Goal: Task Accomplishment & Management: Manage account settings

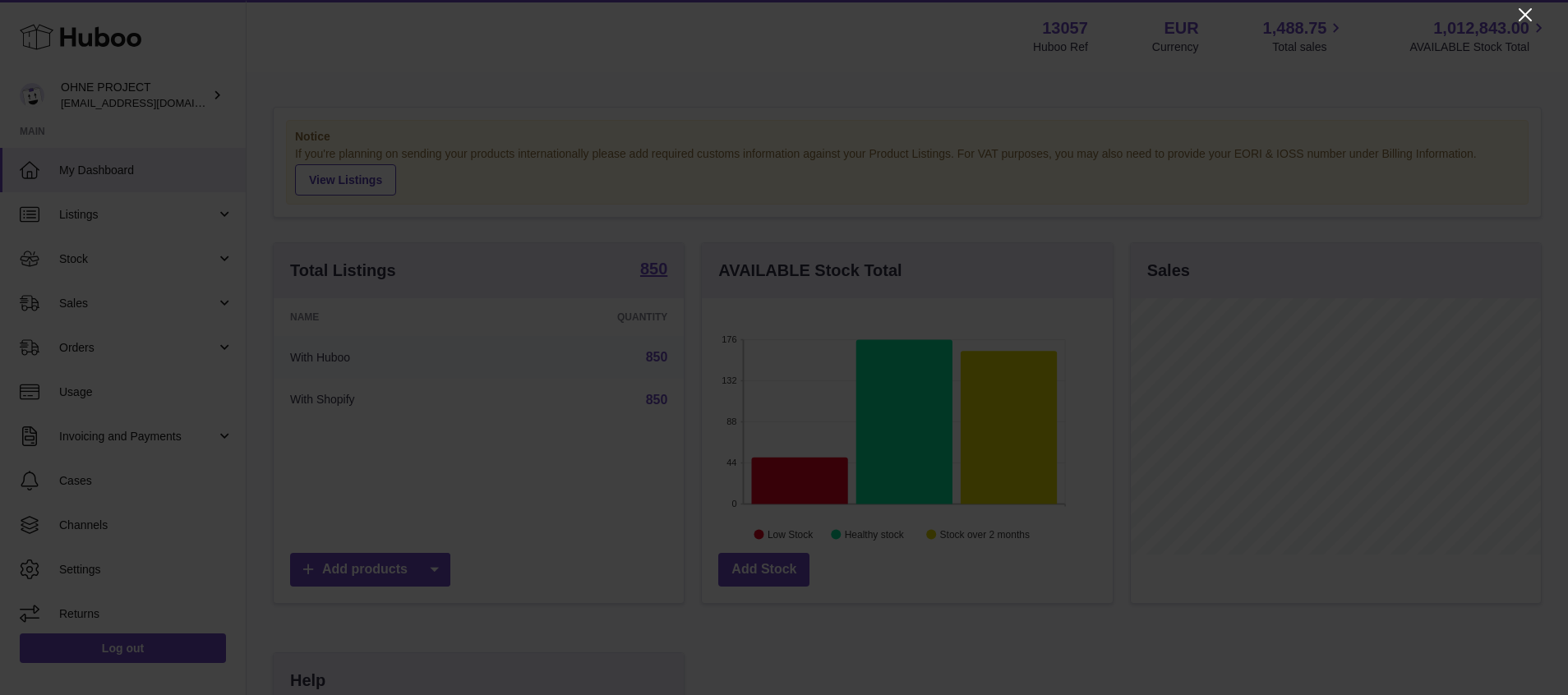
click at [1526, 15] on icon "Close" at bounding box center [1525, 15] width 13 height 13
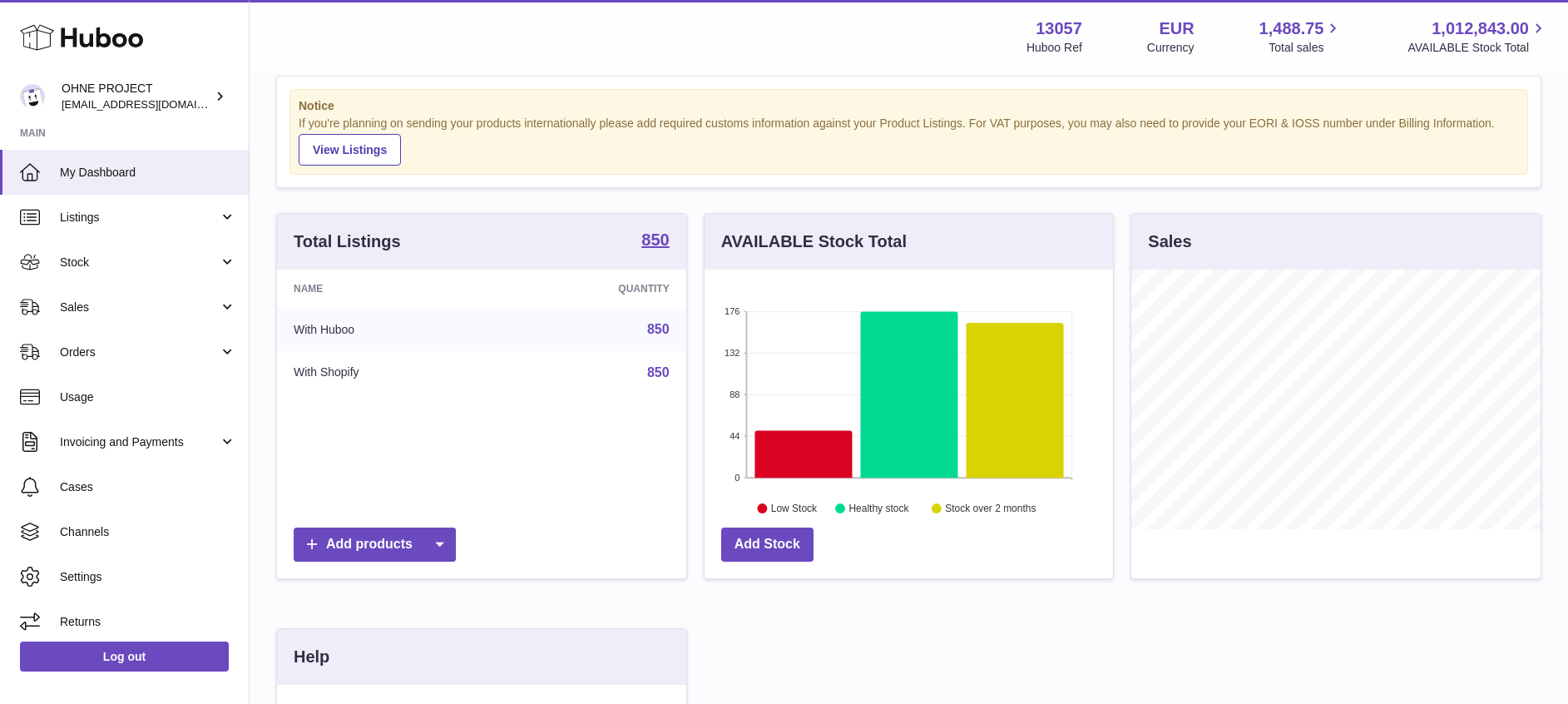
scroll to position [152, 0]
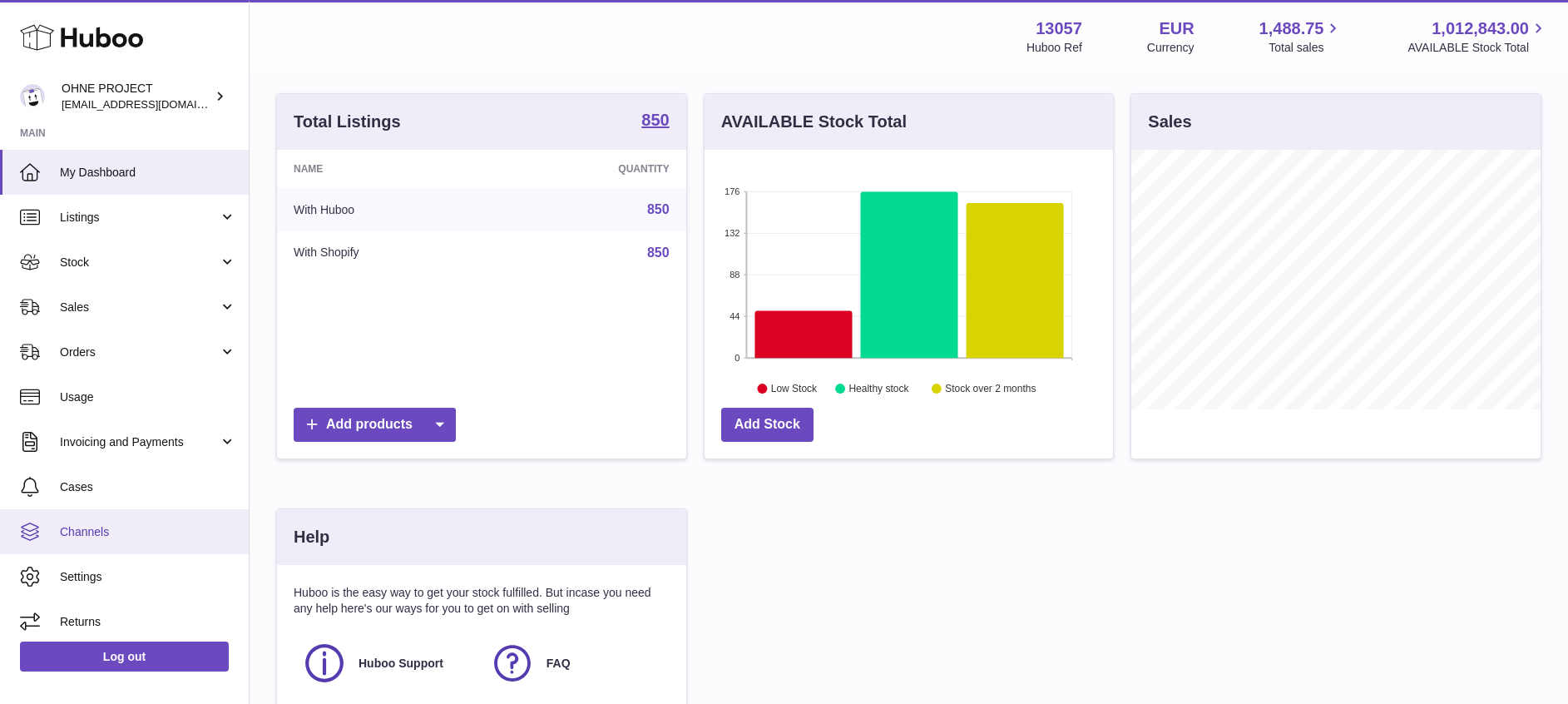
click at [176, 531] on span "Channels" at bounding box center [148, 531] width 176 height 16
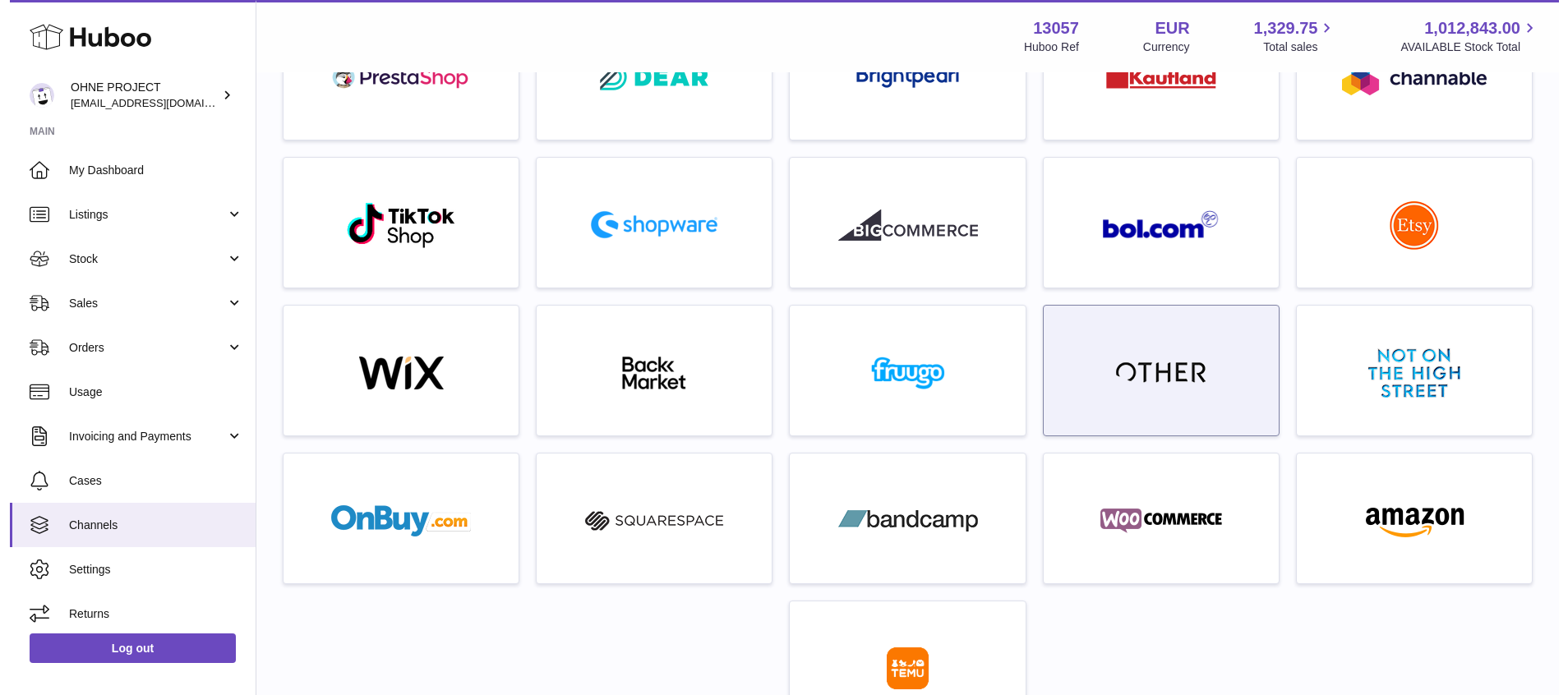
scroll to position [314, 0]
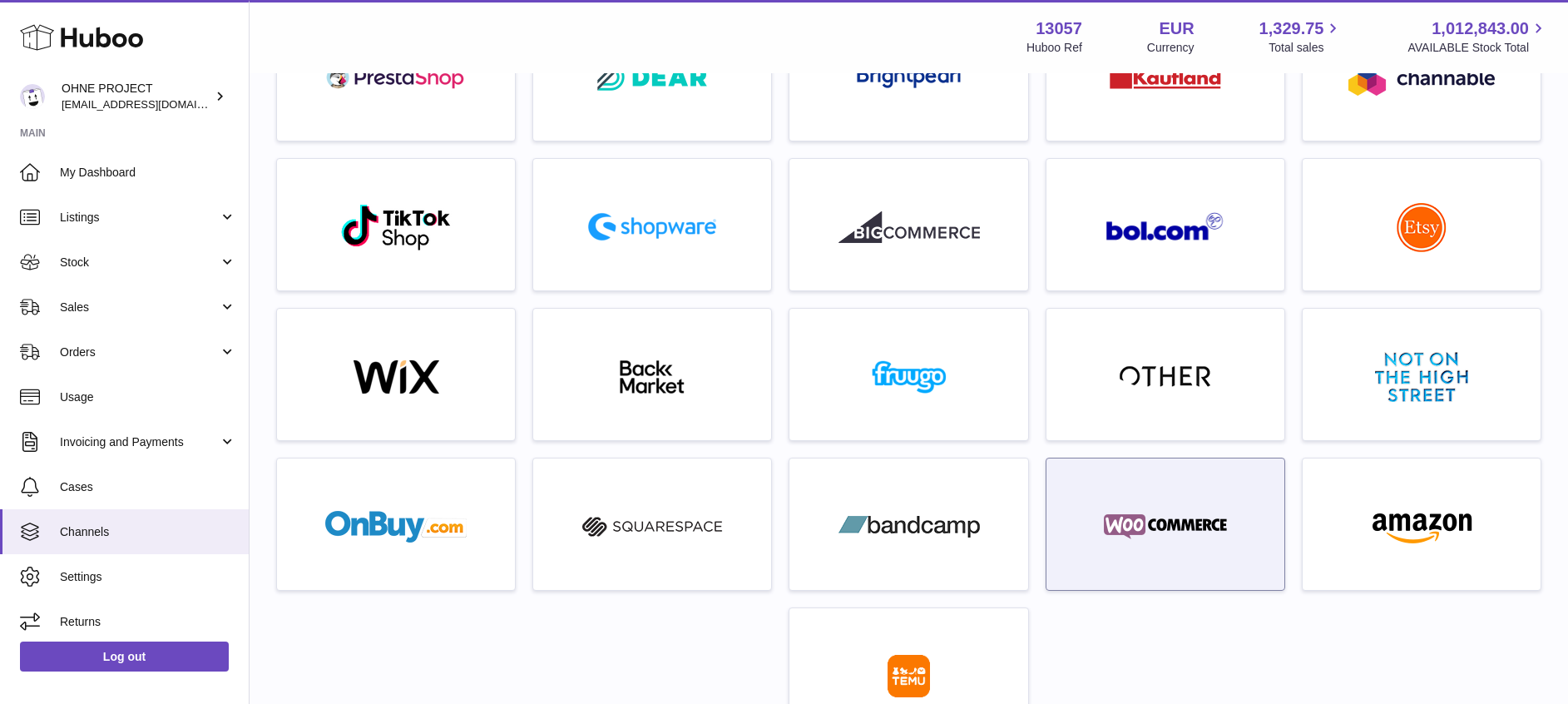
click at [1143, 520] on img at bounding box center [1165, 527] width 141 height 33
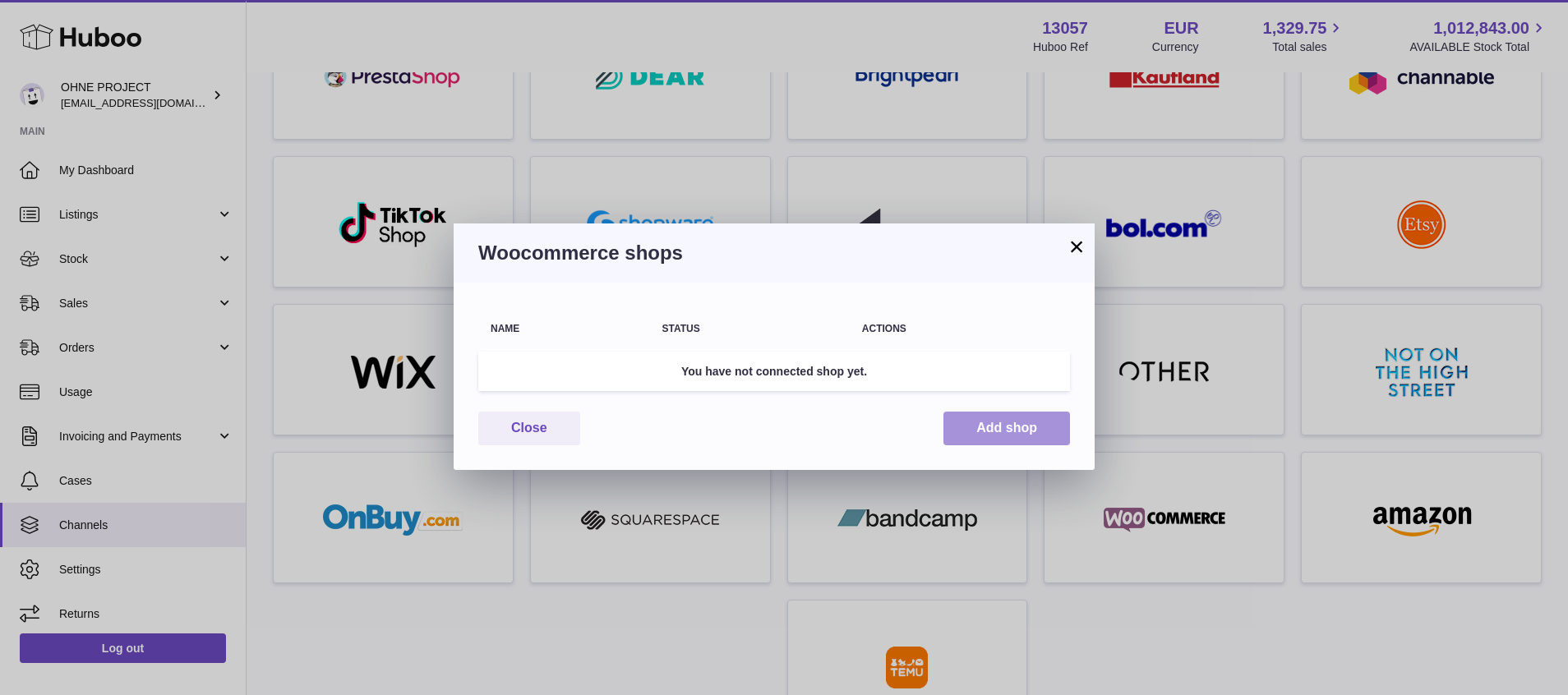
click at [1004, 428] on button "Add shop" at bounding box center [1006, 428] width 127 height 34
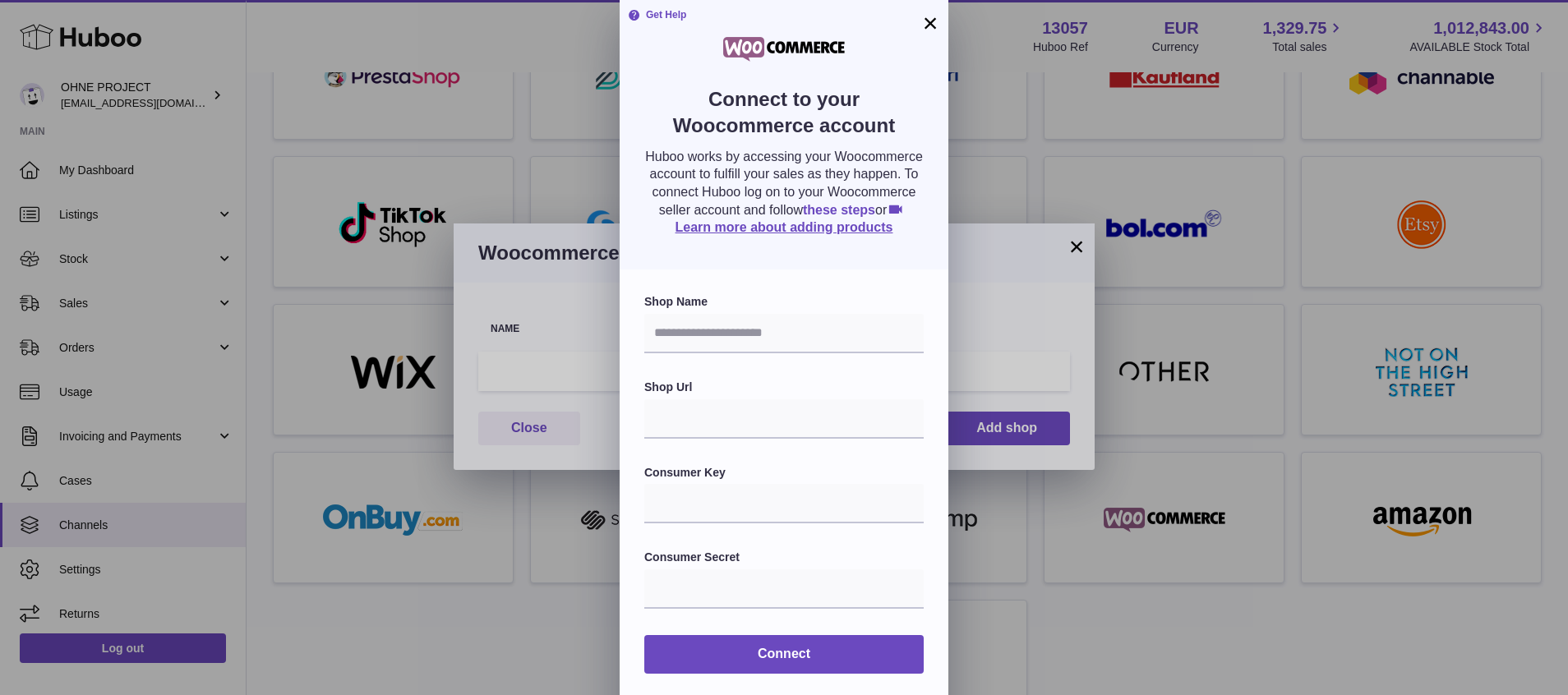
click at [814, 216] on link "these steps" at bounding box center [839, 209] width 72 height 14
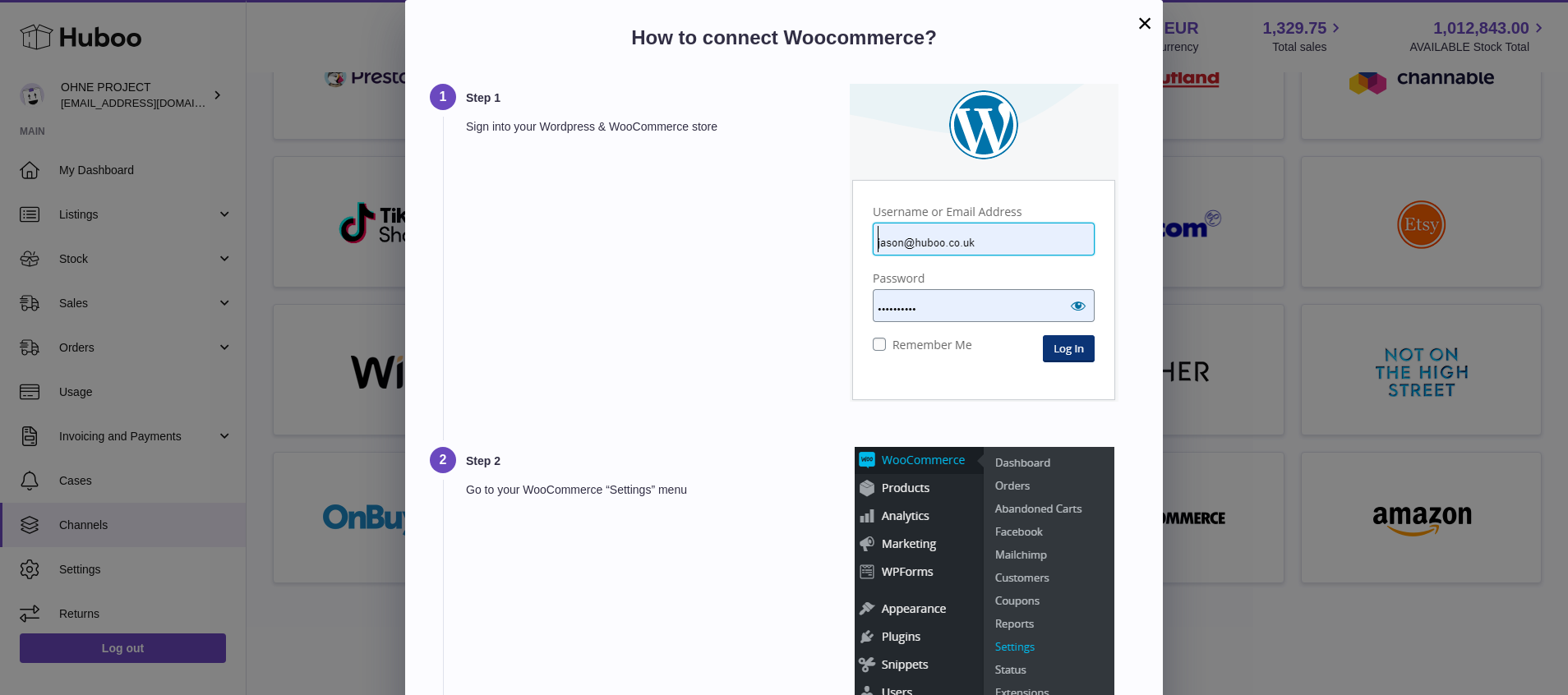
click at [763, 193] on div "Step 1 Sign into your Wordpress & WooCommerce store" at bounding box center [637, 244] width 342 height 322
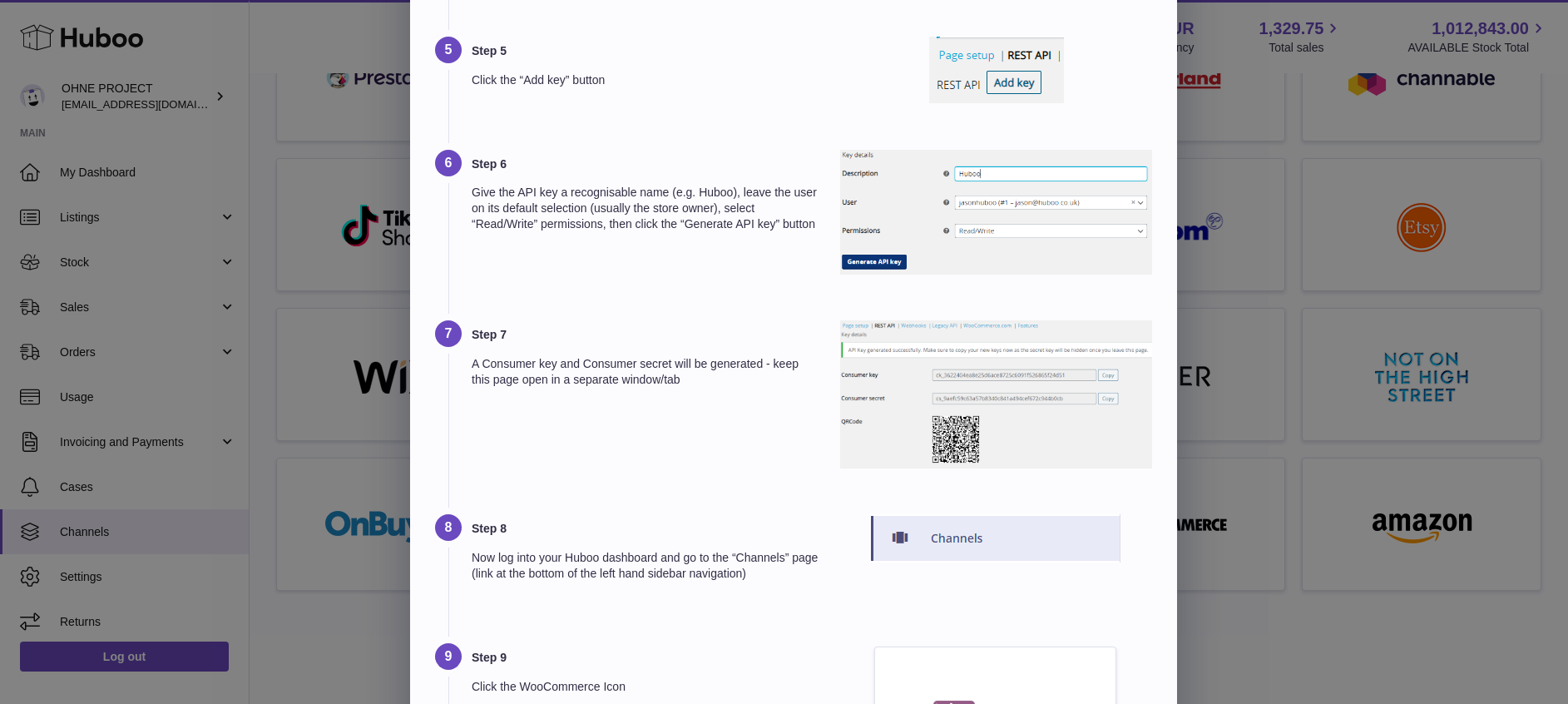
scroll to position [0, 0]
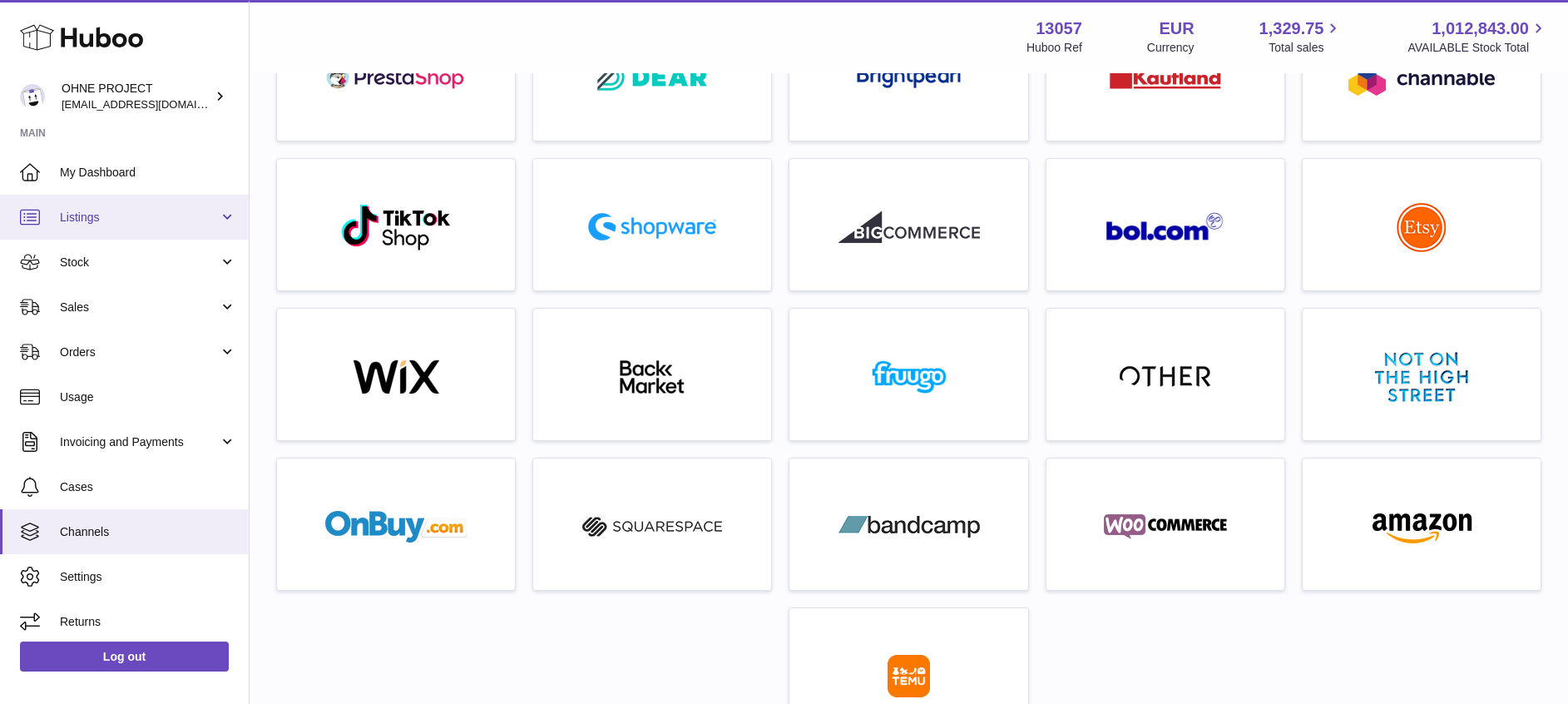
click at [153, 227] on link "Listings" at bounding box center [124, 217] width 249 height 45
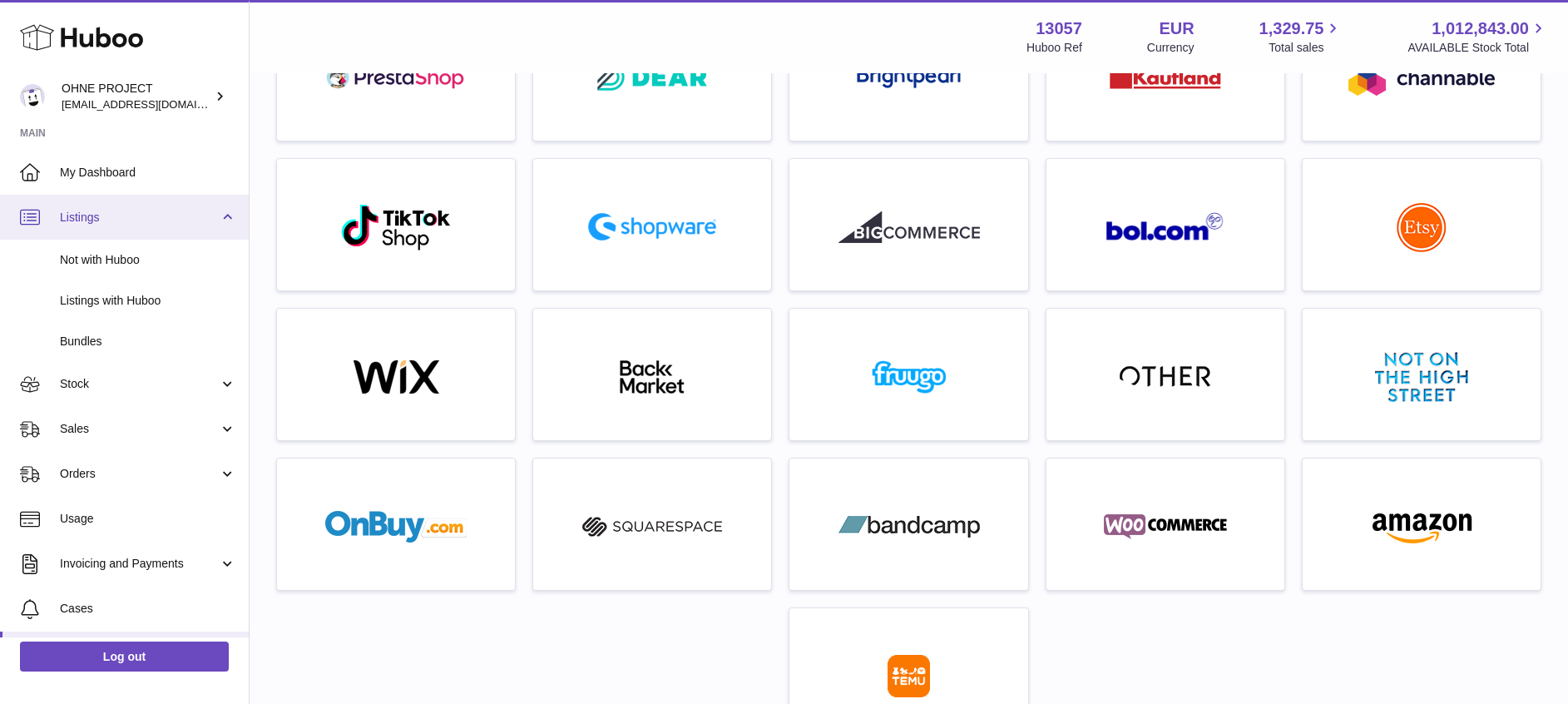
click at [153, 227] on link "Listings" at bounding box center [124, 217] width 249 height 45
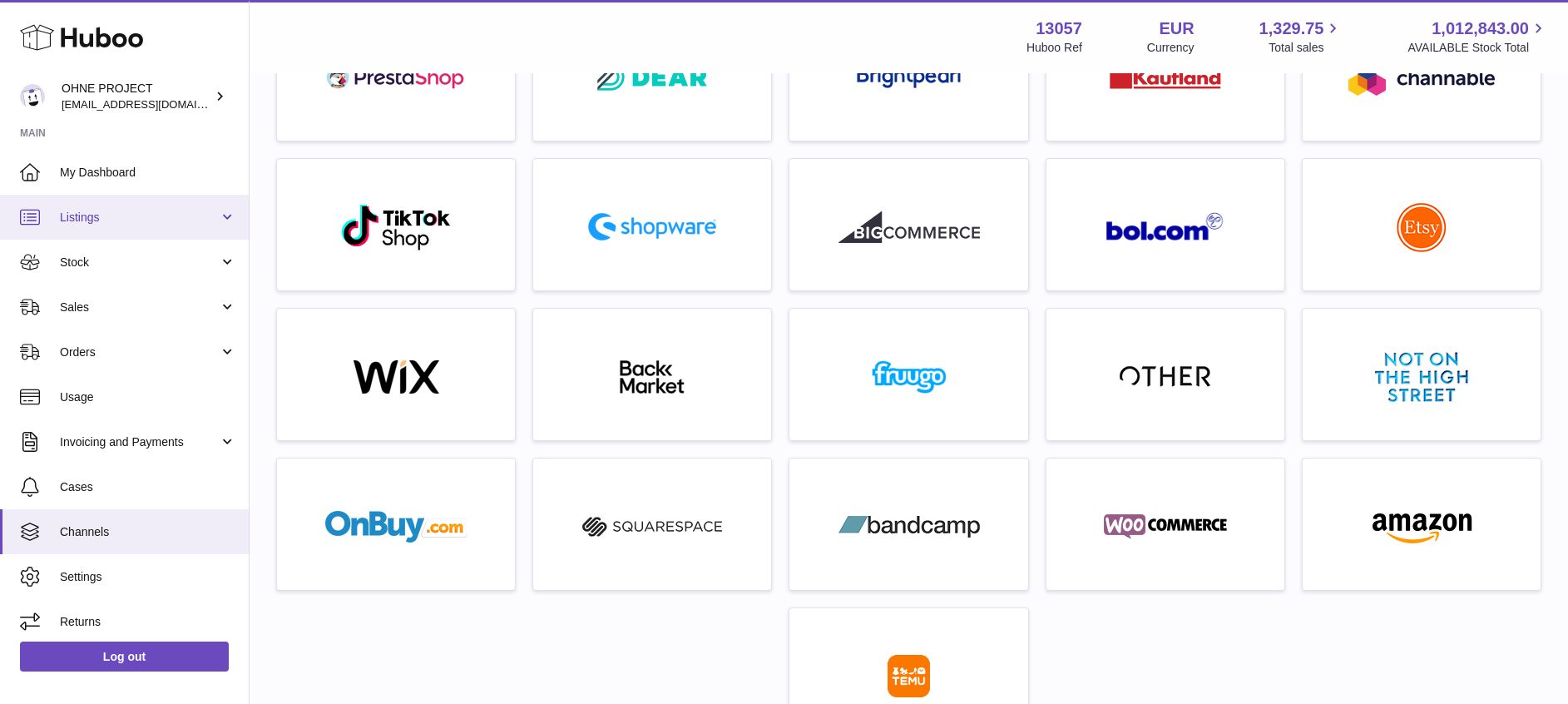
click at [134, 213] on span "Listings" at bounding box center [138, 217] width 159 height 16
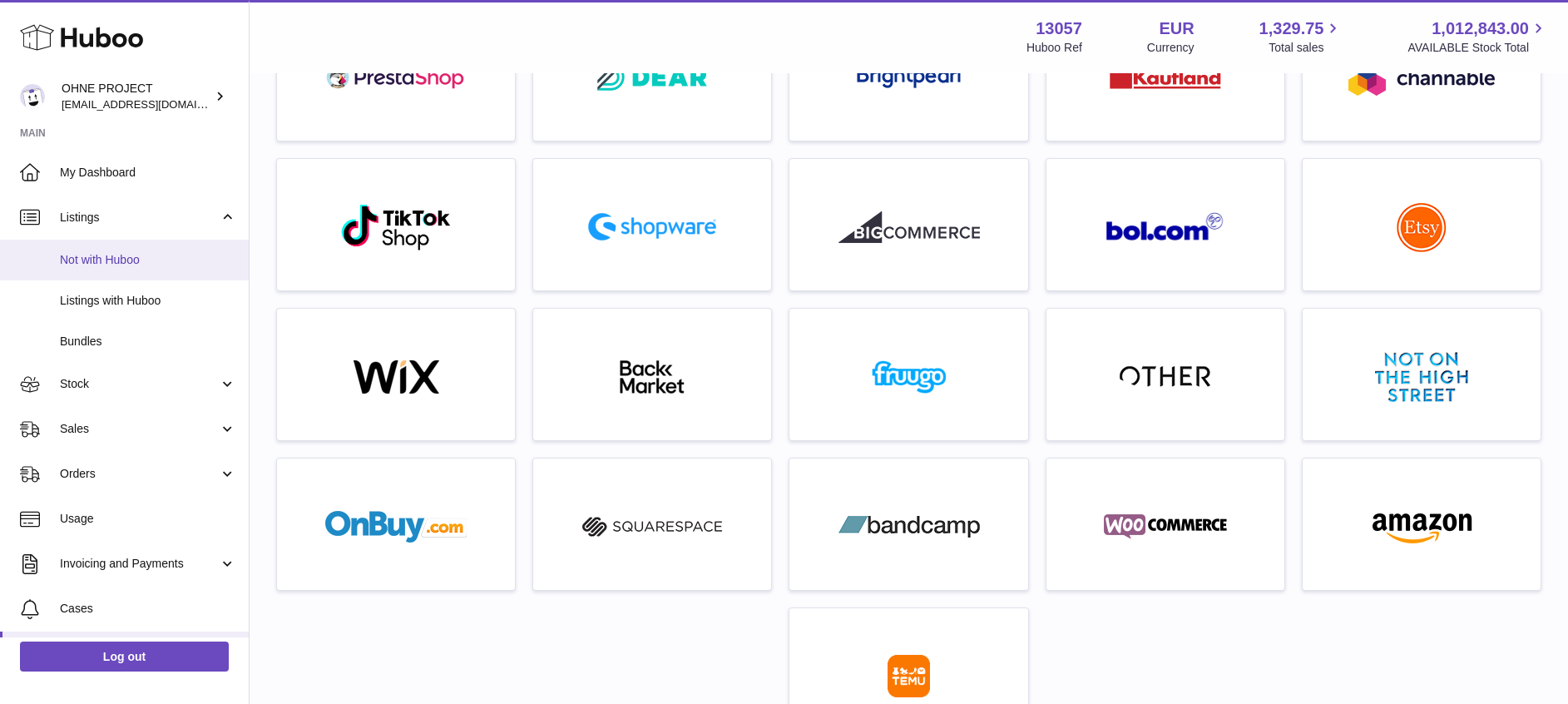
click at [129, 261] on span "Not with Huboo" at bounding box center [148, 259] width 176 height 16
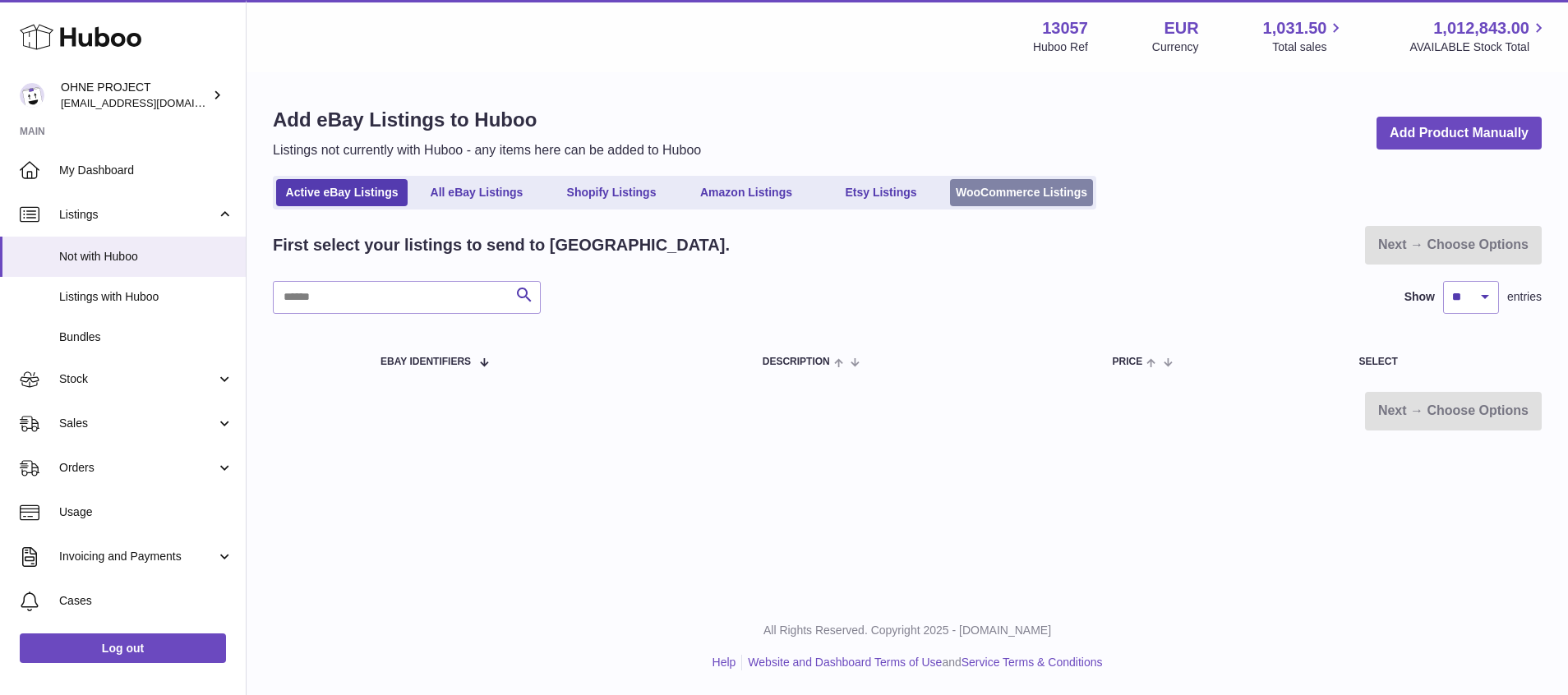
click at [1062, 186] on link "WooCommerce Listings" at bounding box center [1021, 193] width 143 height 28
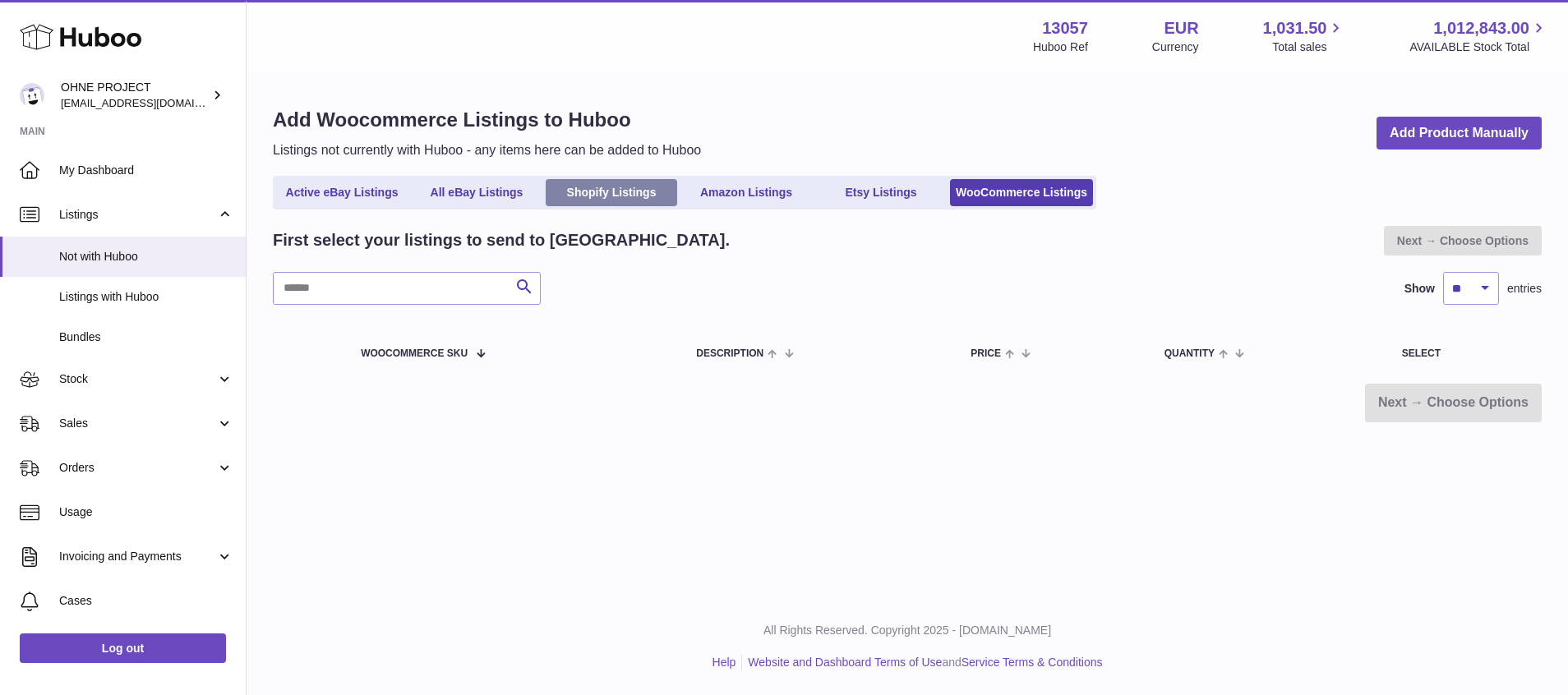
click at [616, 195] on link "Shopify Listings" at bounding box center [611, 193] width 131 height 28
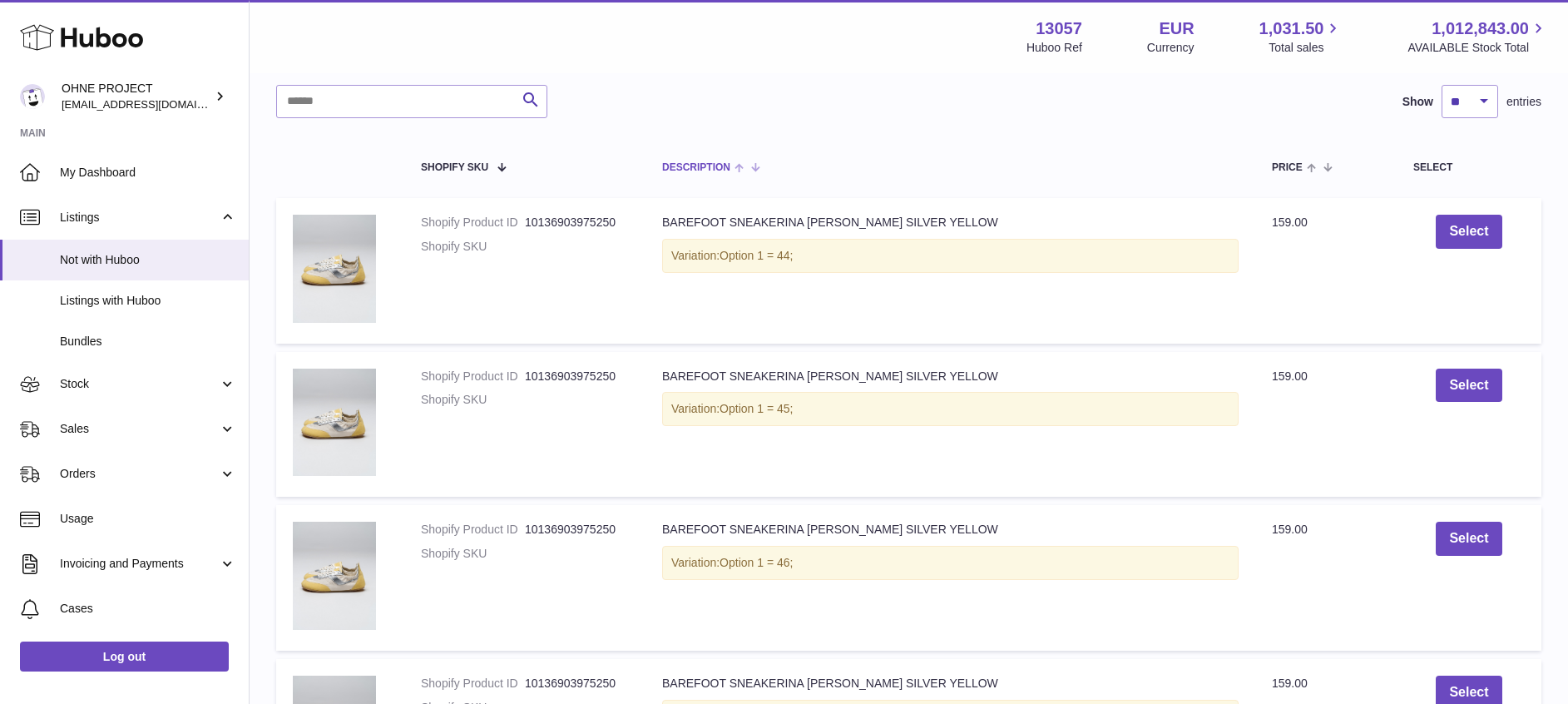
scroll to position [231, 0]
click at [1473, 231] on button "Select" at bounding box center [1469, 229] width 66 height 34
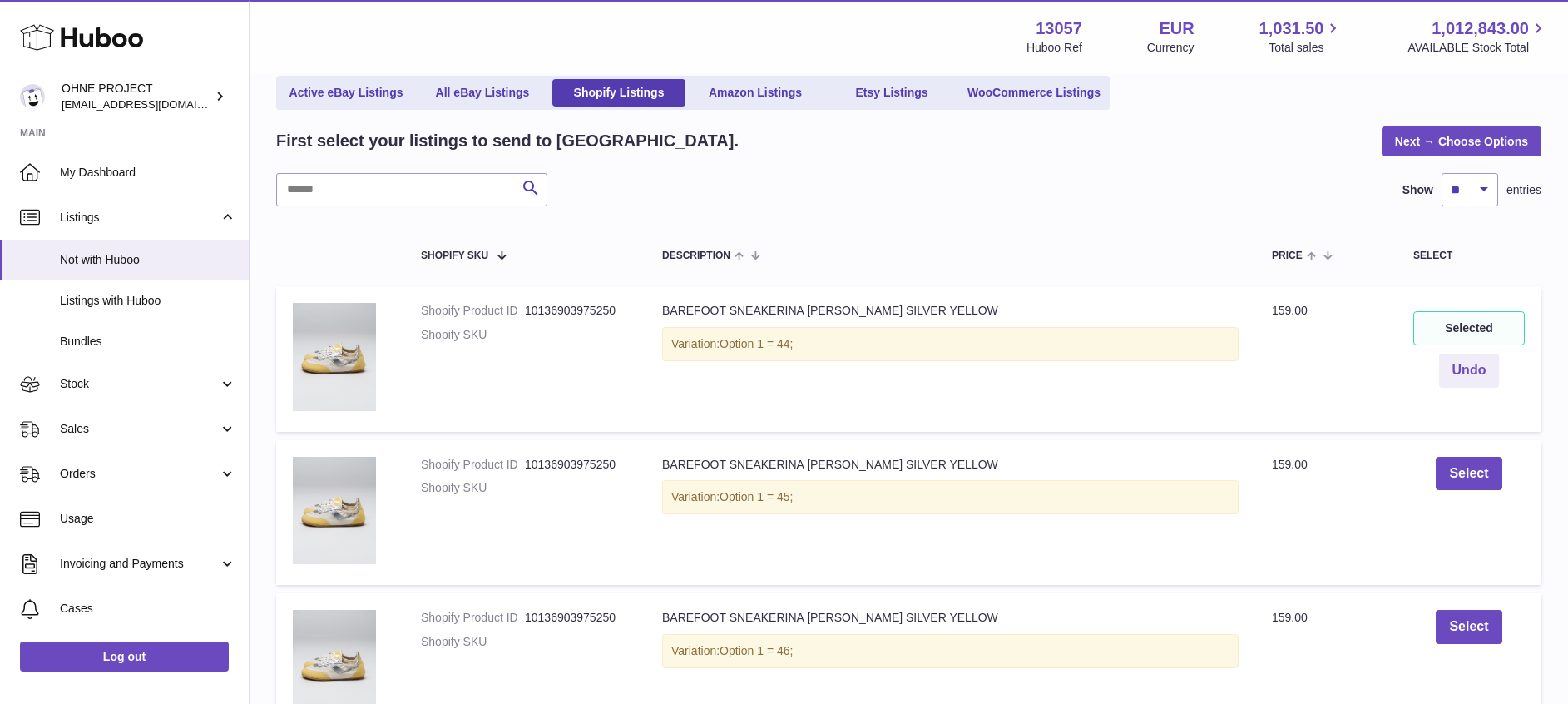
scroll to position [59, 0]
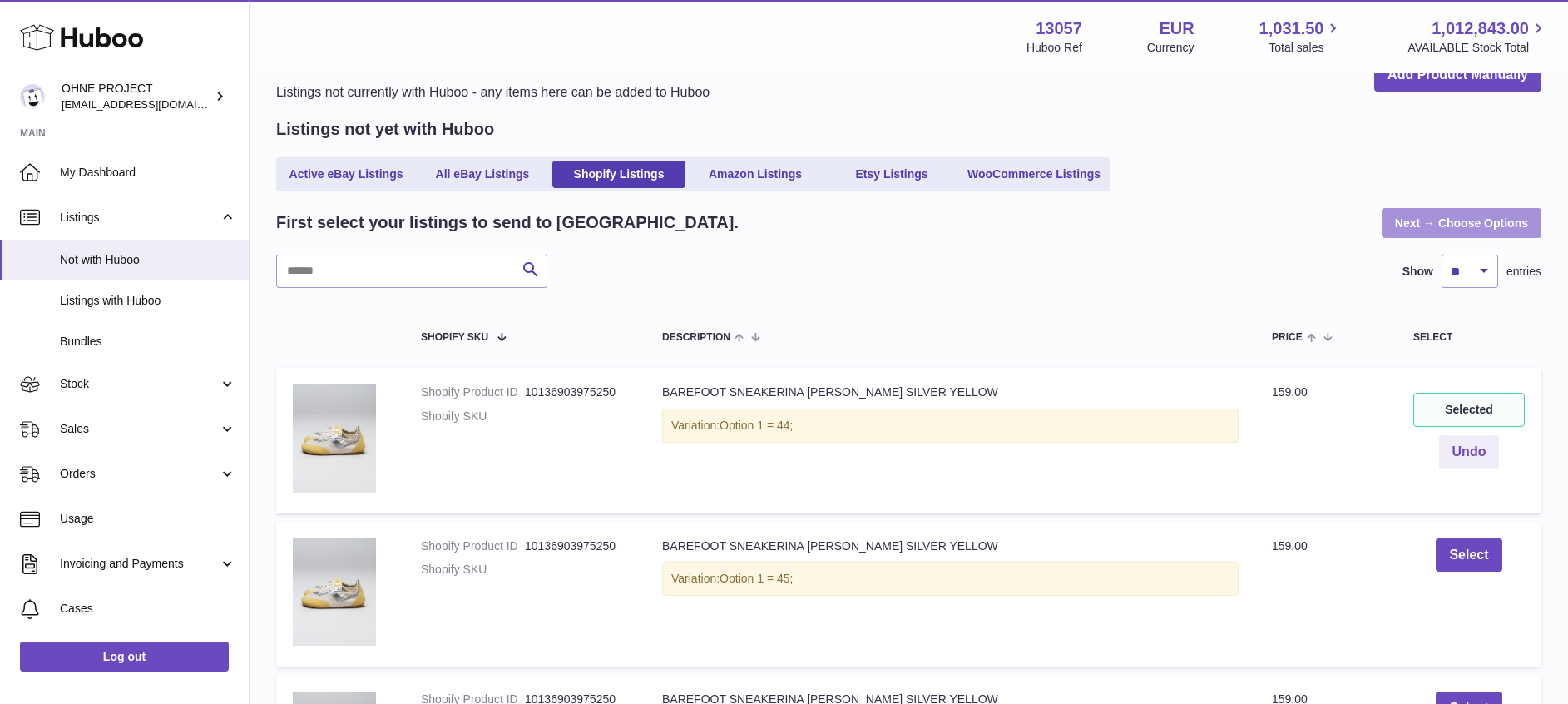
click at [1444, 221] on link "Next → Choose Options" at bounding box center [1461, 223] width 160 height 30
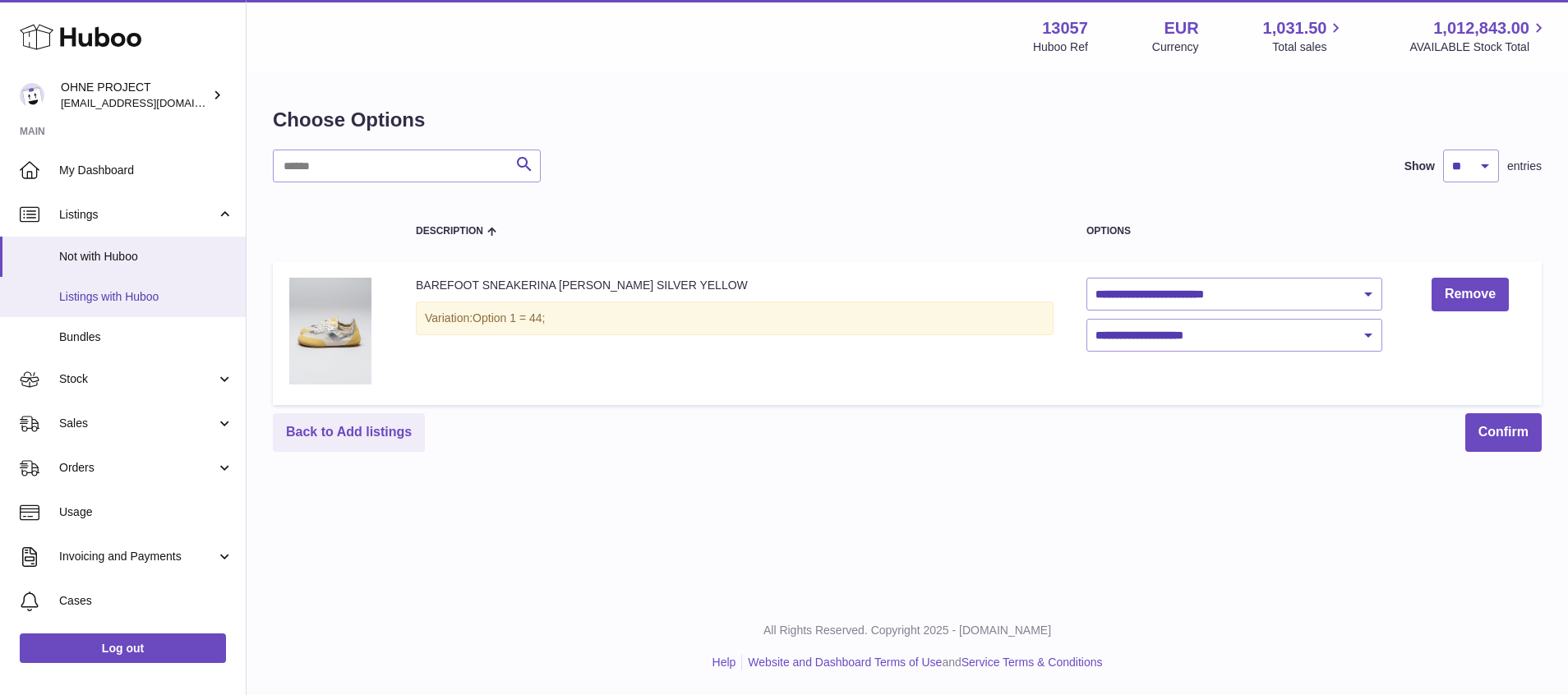
click at [123, 289] on span "Listings with Huboo" at bounding box center [146, 296] width 174 height 16
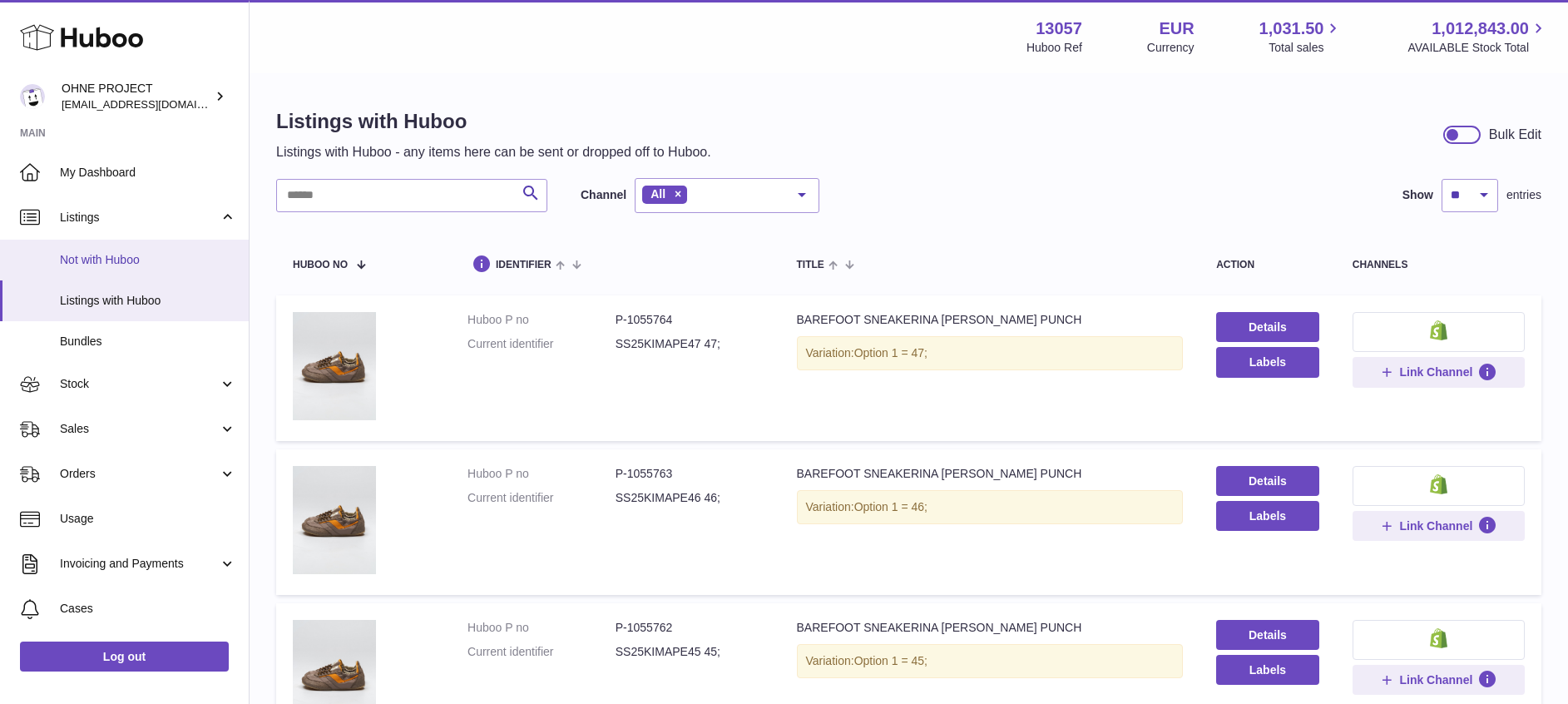
click at [180, 264] on span "Not with Huboo" at bounding box center [148, 259] width 176 height 16
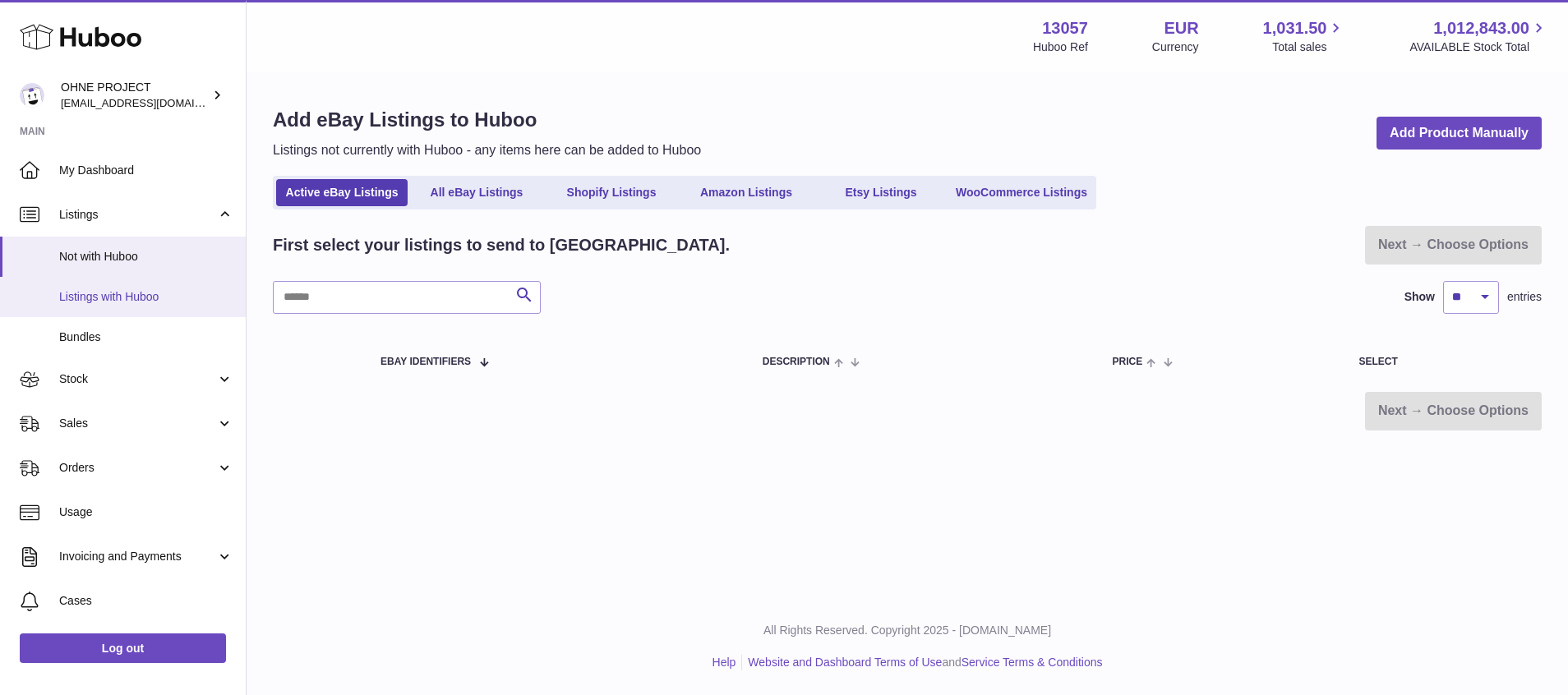
click at [172, 303] on span "Listings with Huboo" at bounding box center [146, 296] width 174 height 16
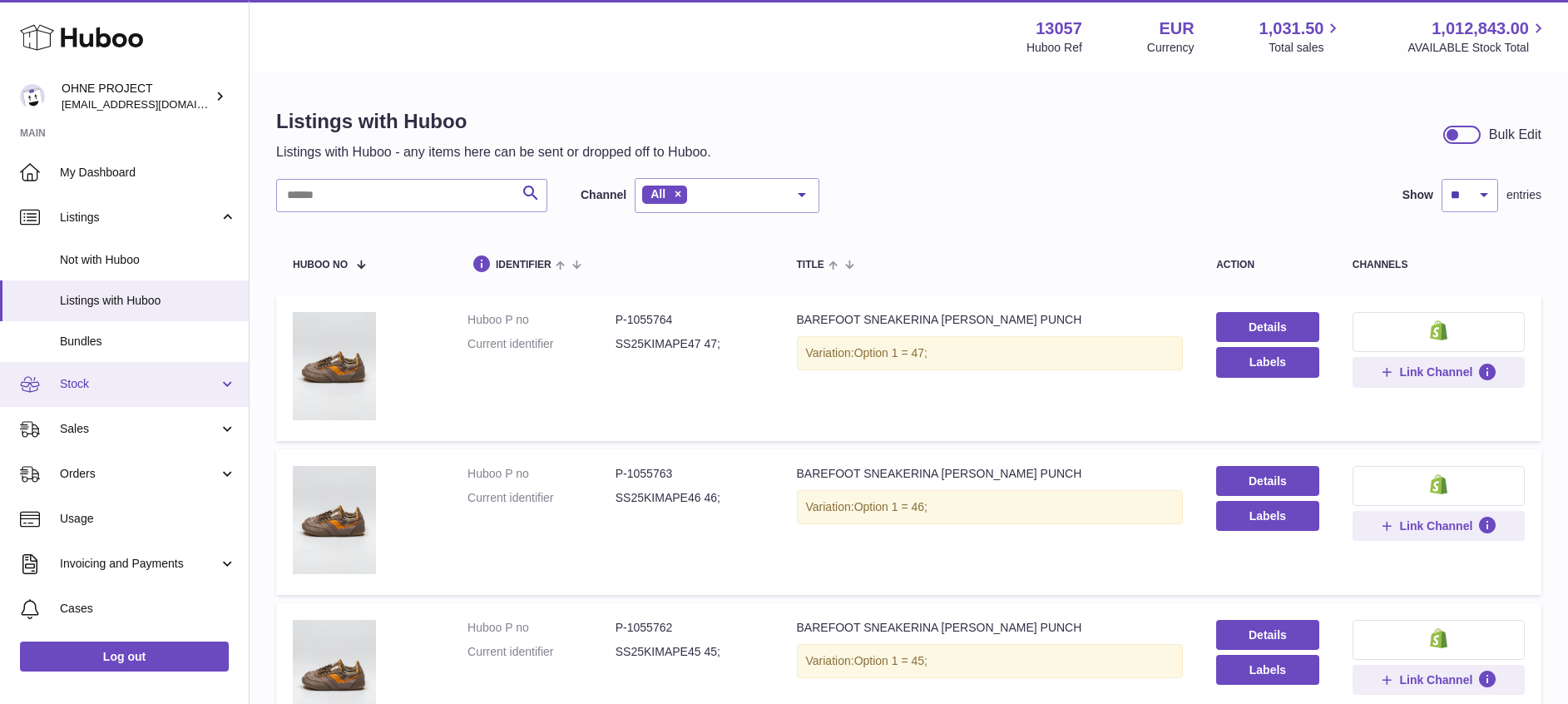
click at [222, 385] on link "Stock" at bounding box center [124, 385] width 249 height 45
click at [135, 383] on span "Stock" at bounding box center [138, 384] width 159 height 16
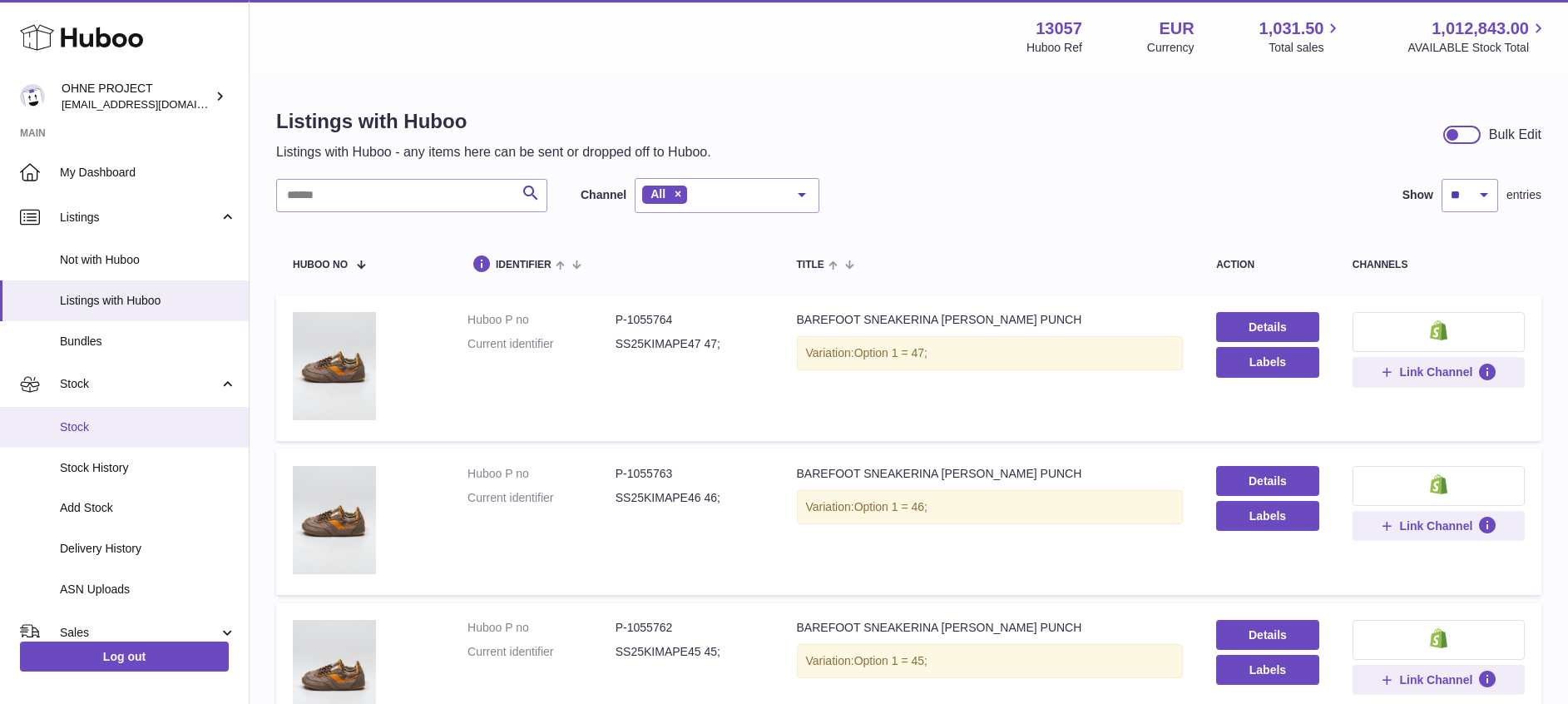
click at [111, 419] on span "Stock" at bounding box center [148, 426] width 176 height 16
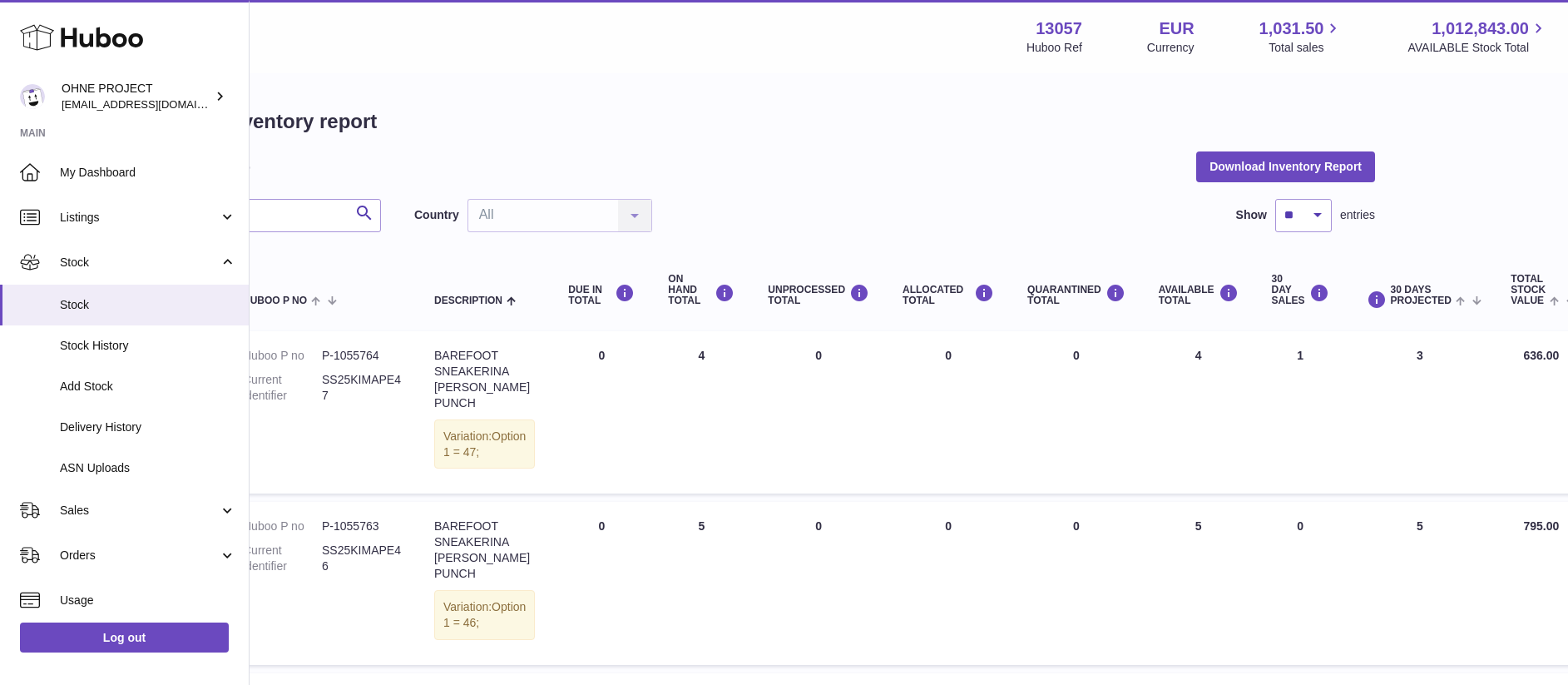
scroll to position [0, 225]
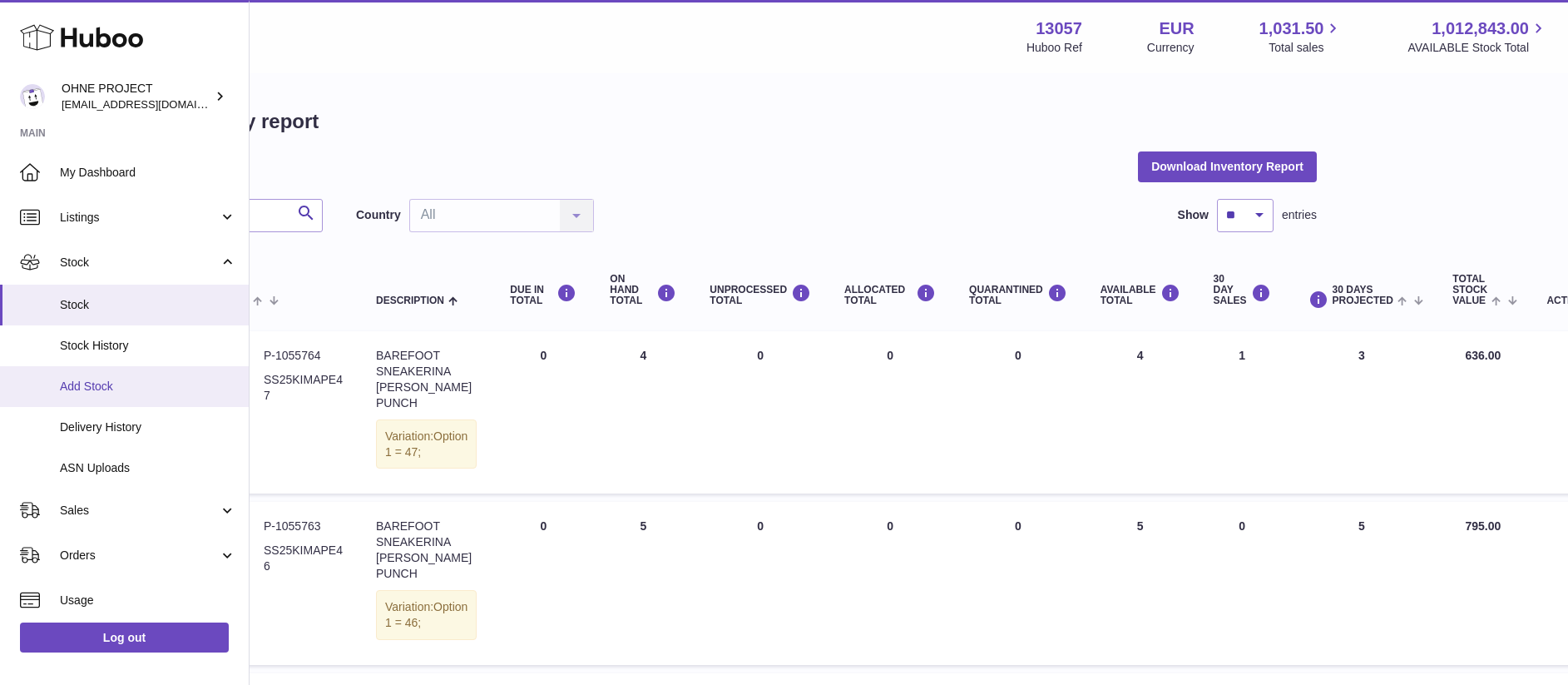
click at [169, 394] on span "Add Stock" at bounding box center [148, 386] width 176 height 16
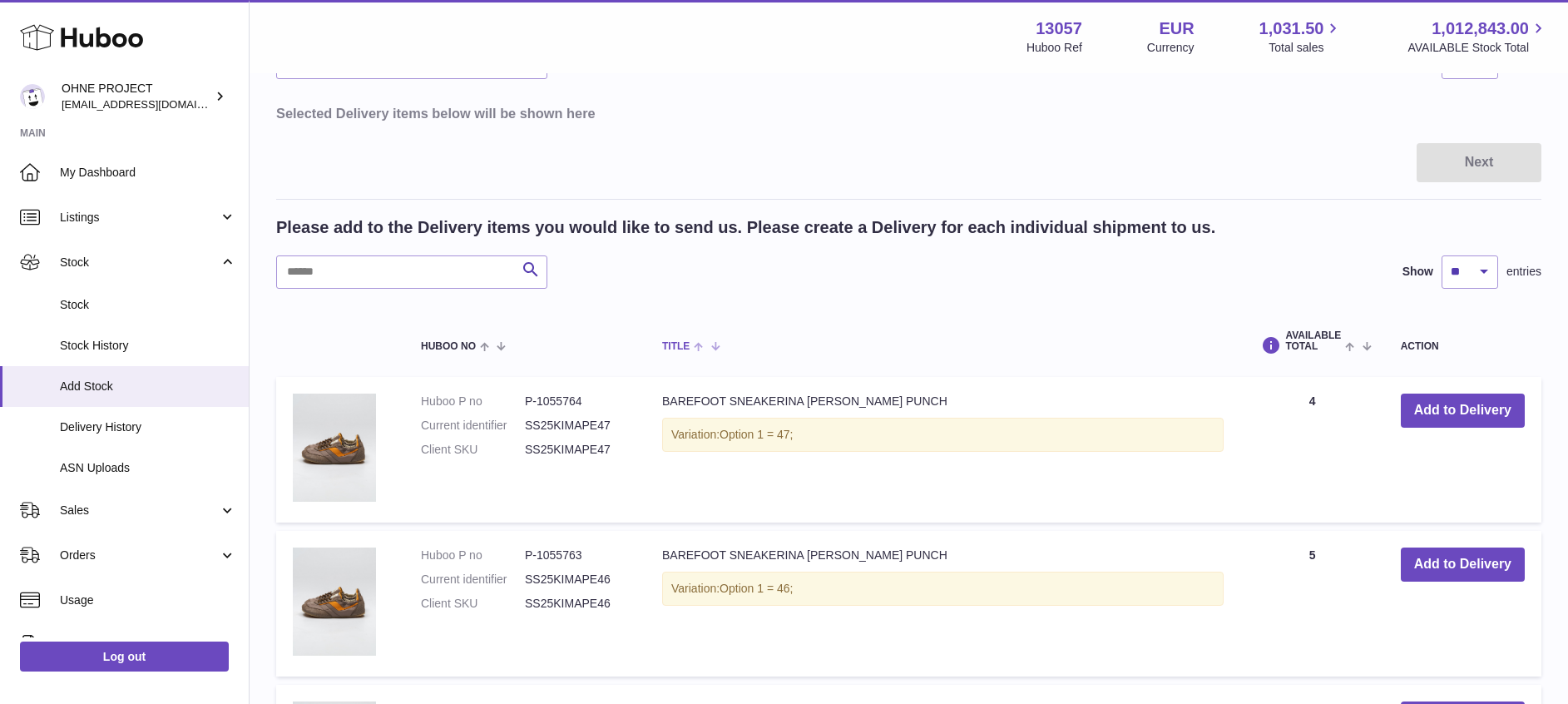
scroll to position [152, 0]
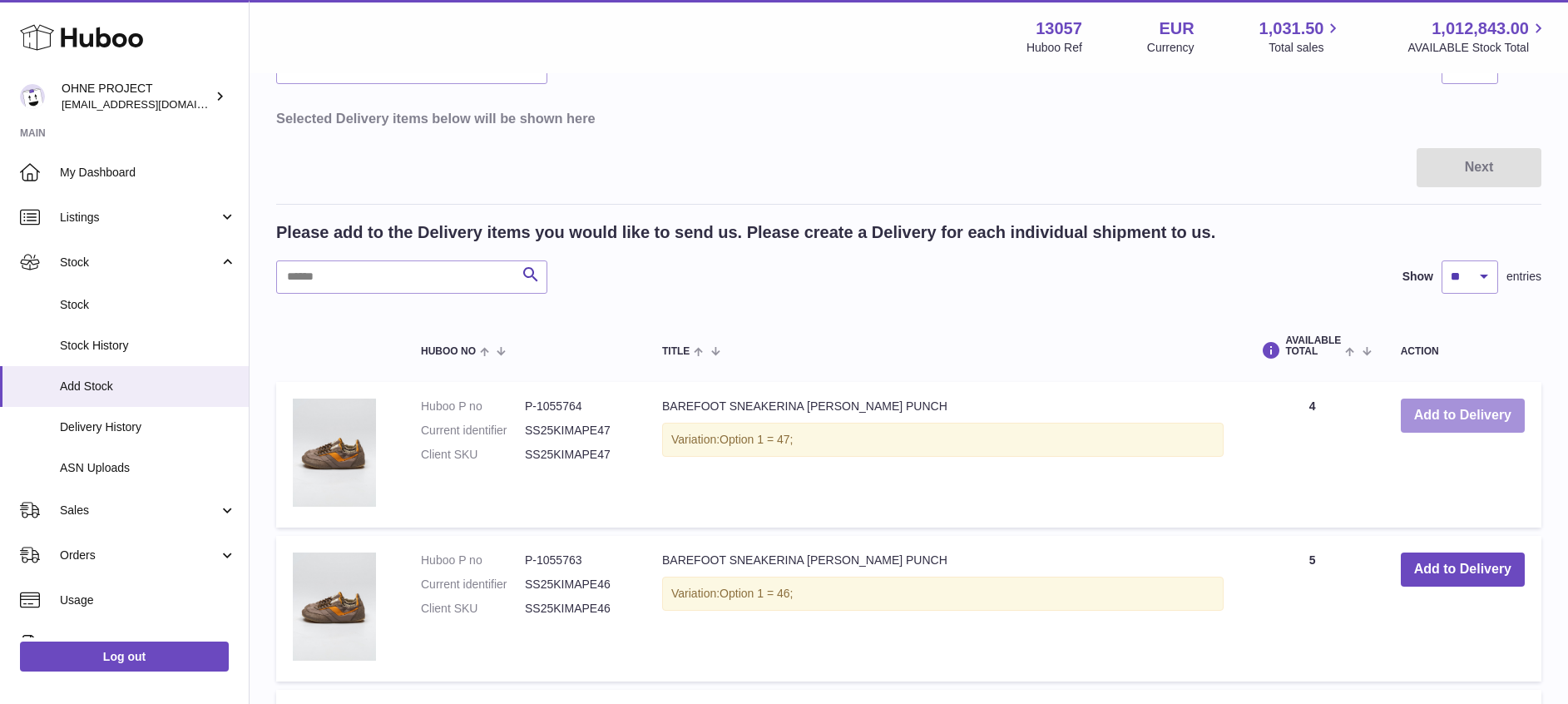
click at [1475, 419] on button "Add to Delivery" at bounding box center [1462, 415] width 124 height 34
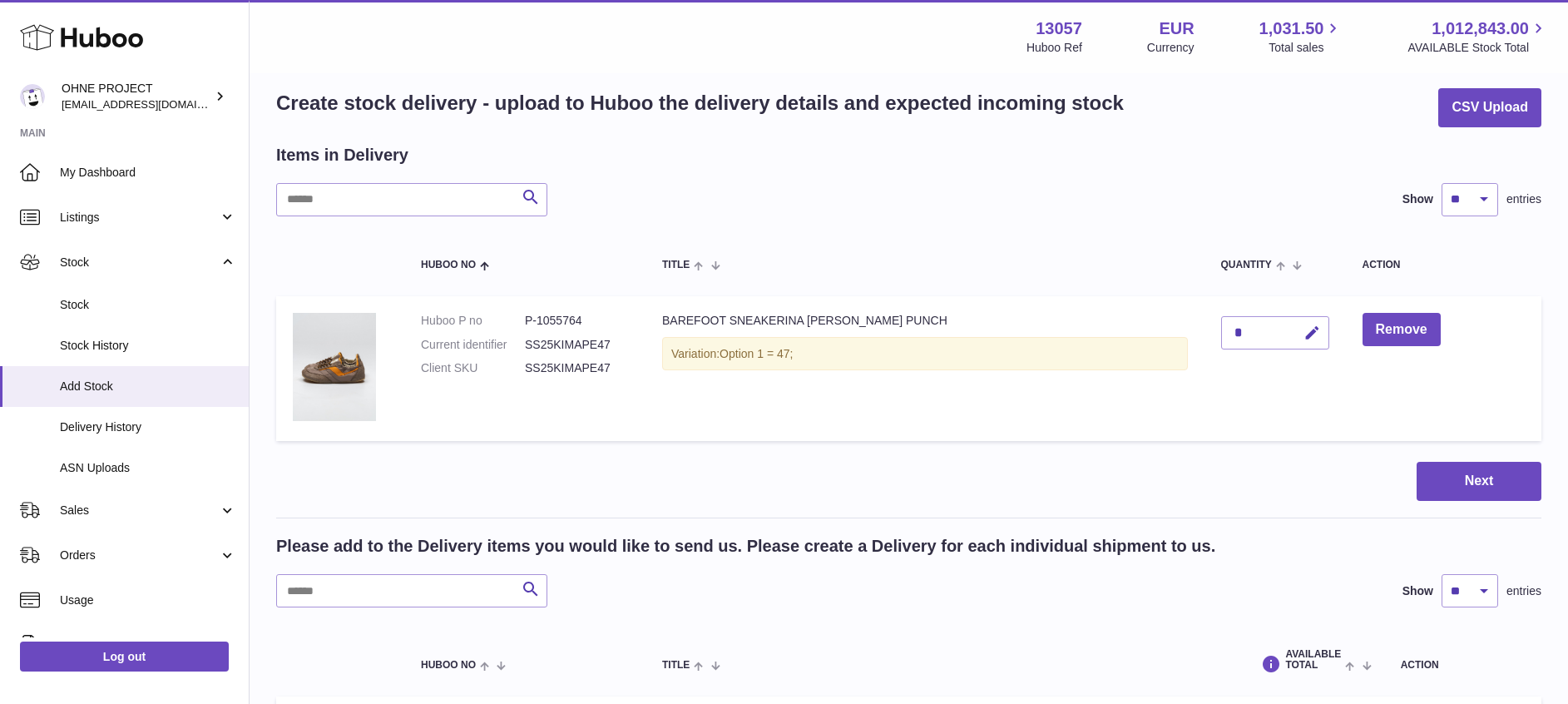
scroll to position [17, 0]
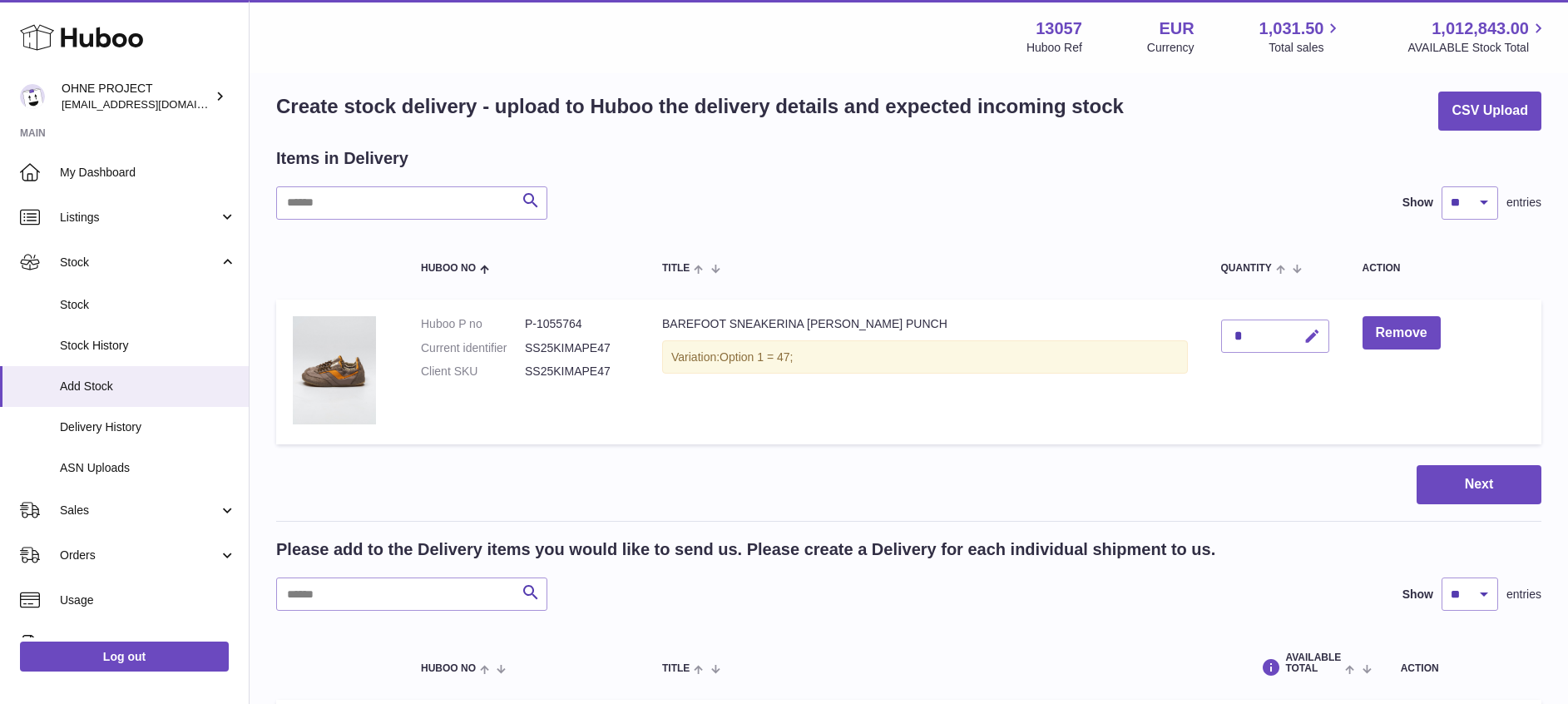
click at [1298, 337] on button "button" at bounding box center [1310, 336] width 39 height 34
type input "***"
click at [1048, 155] on div "Items in Delivery" at bounding box center [908, 158] width 1265 height 22
click at [1464, 475] on button "Next" at bounding box center [1479, 485] width 124 height 39
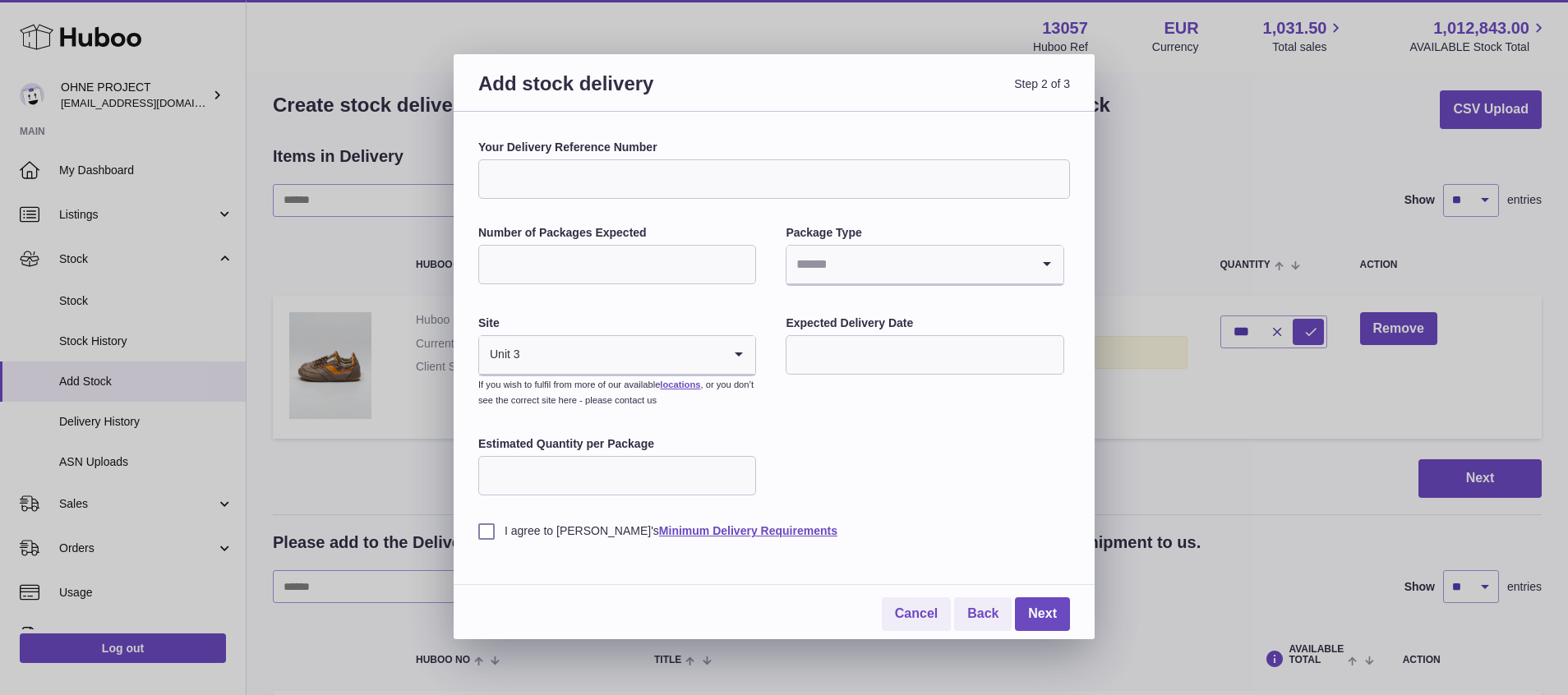
click at [562, 274] on input "Number of Packages Expected" at bounding box center [617, 264] width 278 height 39
type input "**"
click at [865, 263] on input "Search for option" at bounding box center [907, 264] width 243 height 38
click at [833, 379] on li "Boxes" at bounding box center [924, 374] width 274 height 33
click at [630, 471] on input "Estimated Quantity per Package" at bounding box center [617, 475] width 278 height 39
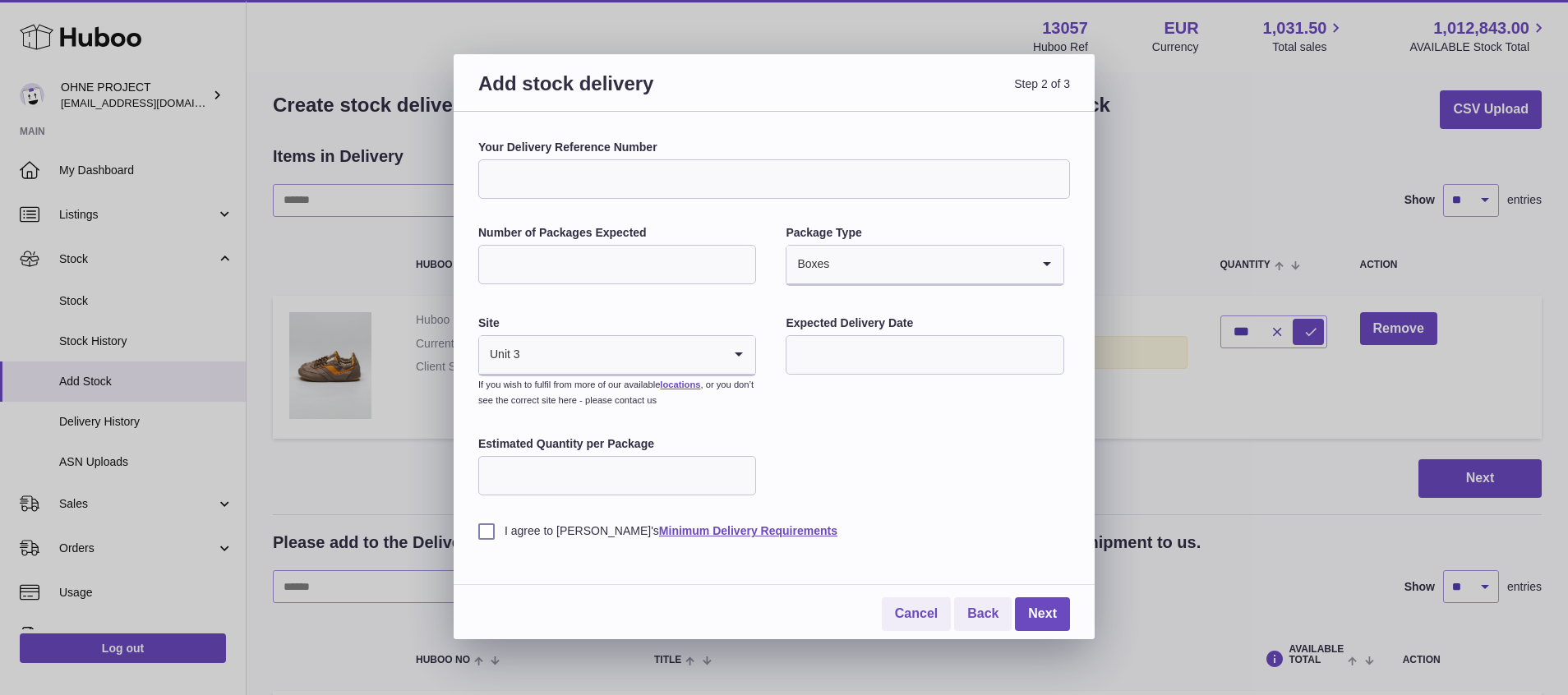
type input "**"
click at [978, 468] on div "Your Delivery Reference Number Number of Packages Expected ** Package Type Boxe…" at bounding box center [773, 338] width 592 height 399
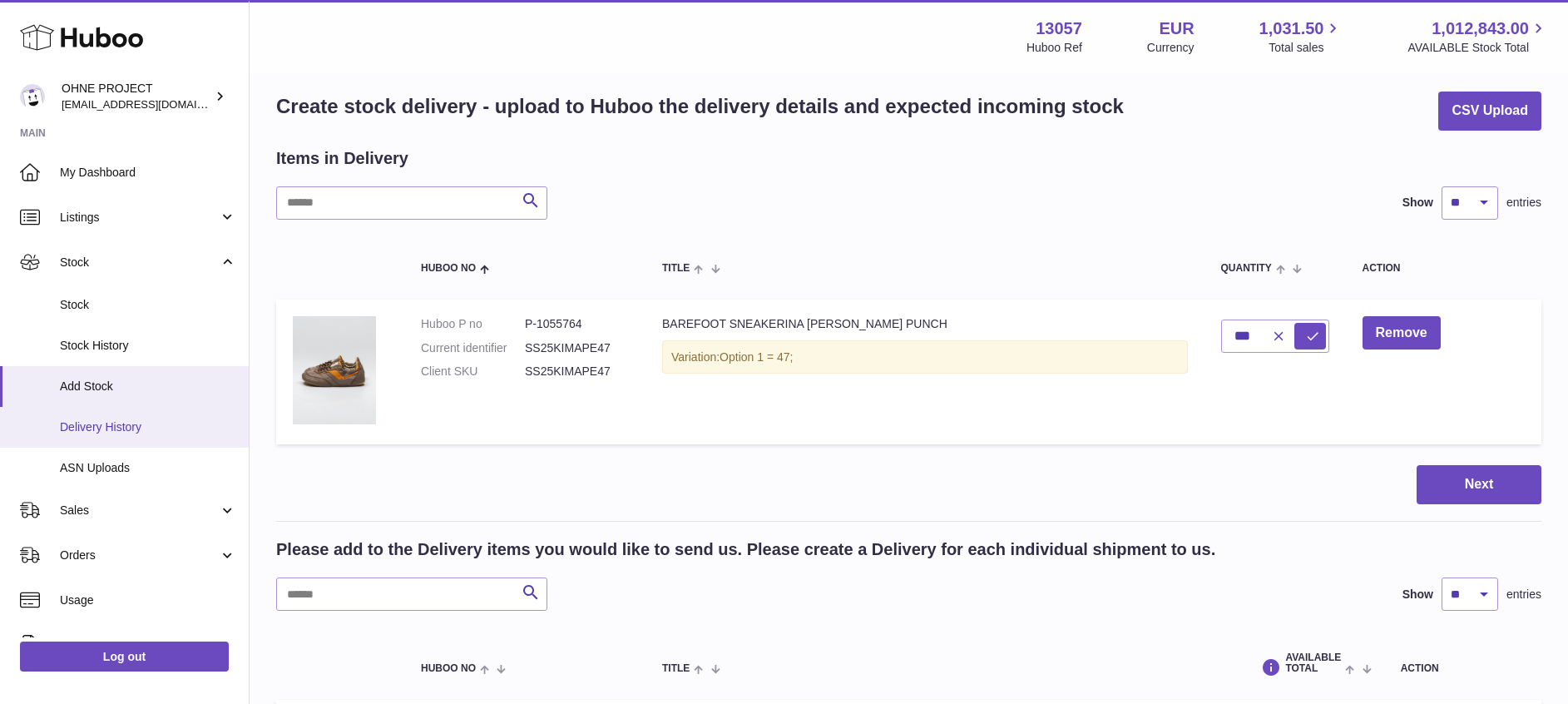
click at [93, 429] on span "Delivery History" at bounding box center [148, 426] width 176 height 16
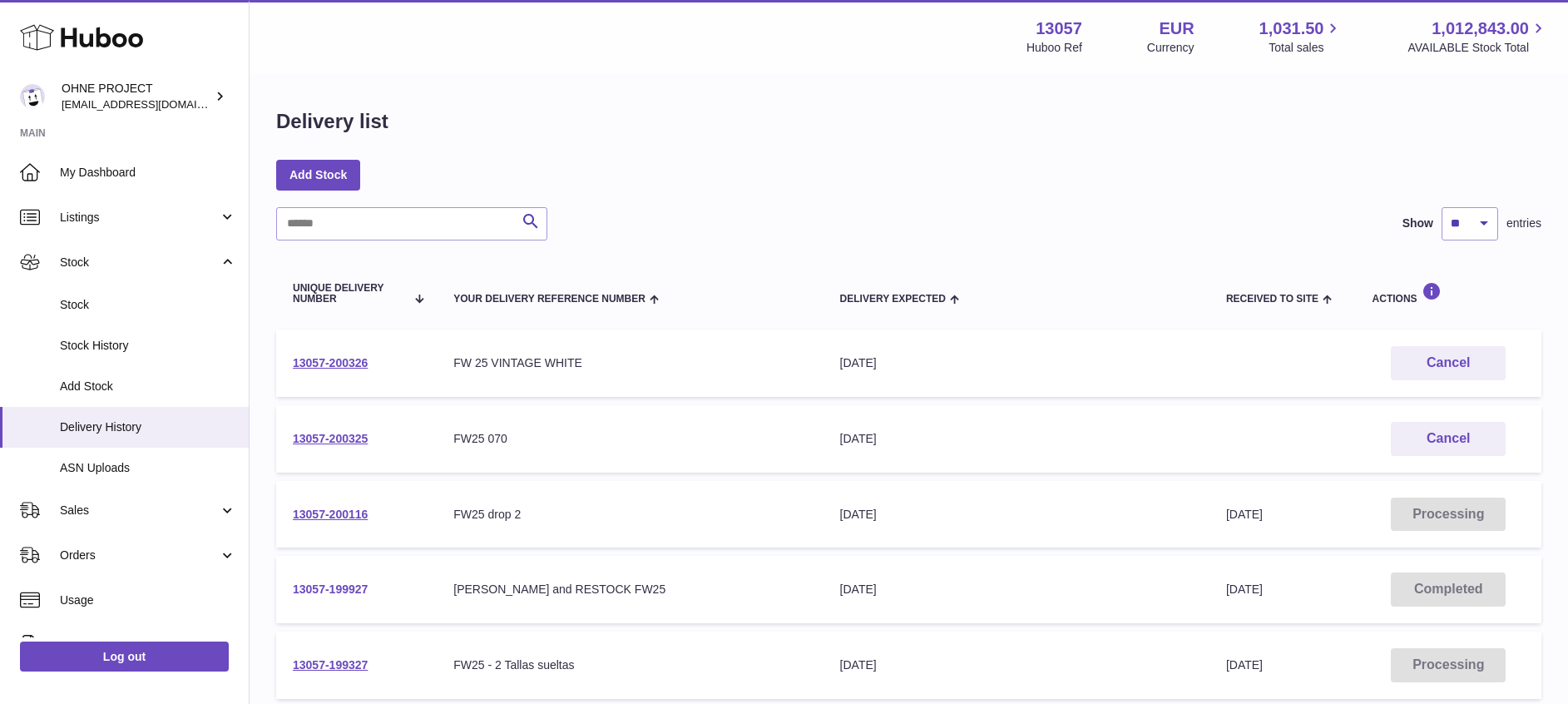
scroll to position [45, 0]
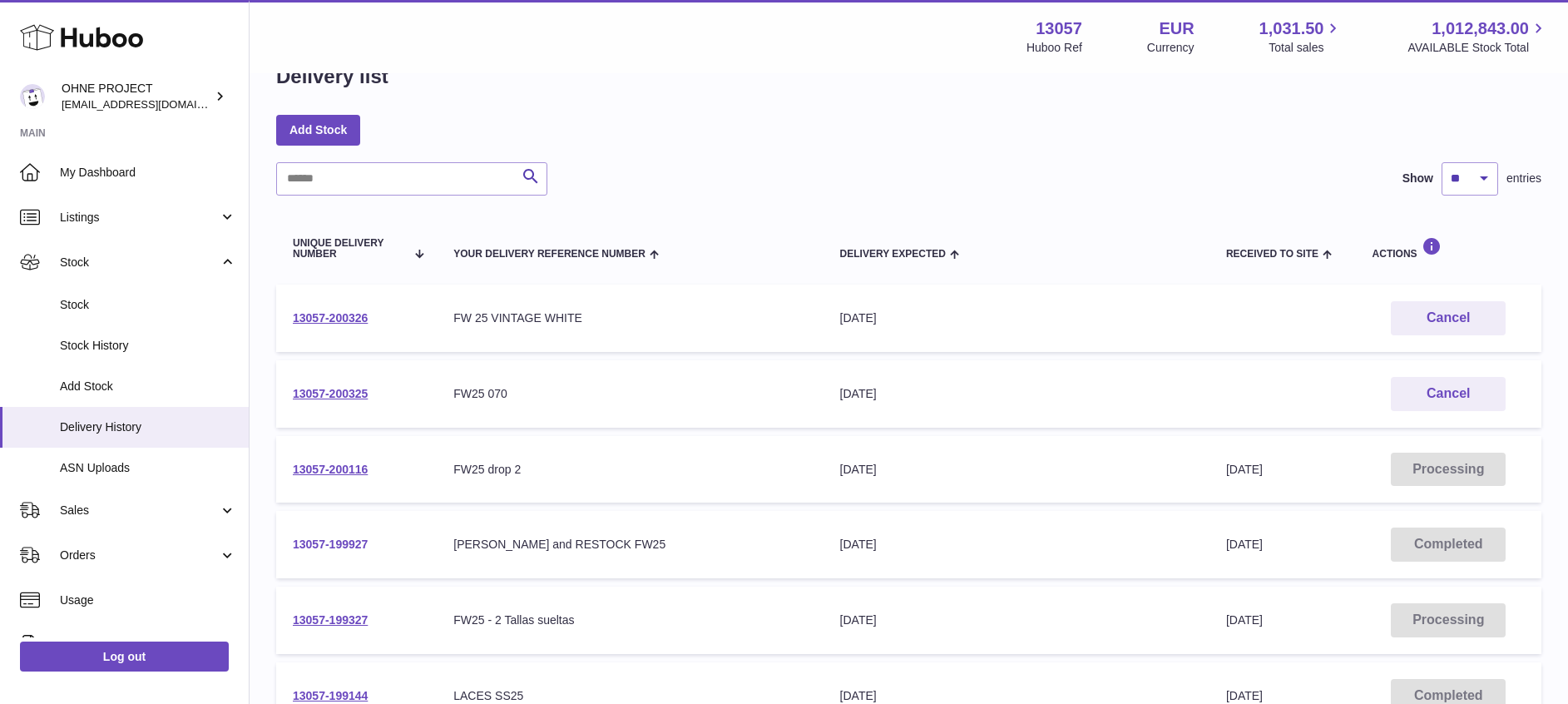
click at [339, 545] on link "13057-199927" at bounding box center [330, 543] width 75 height 13
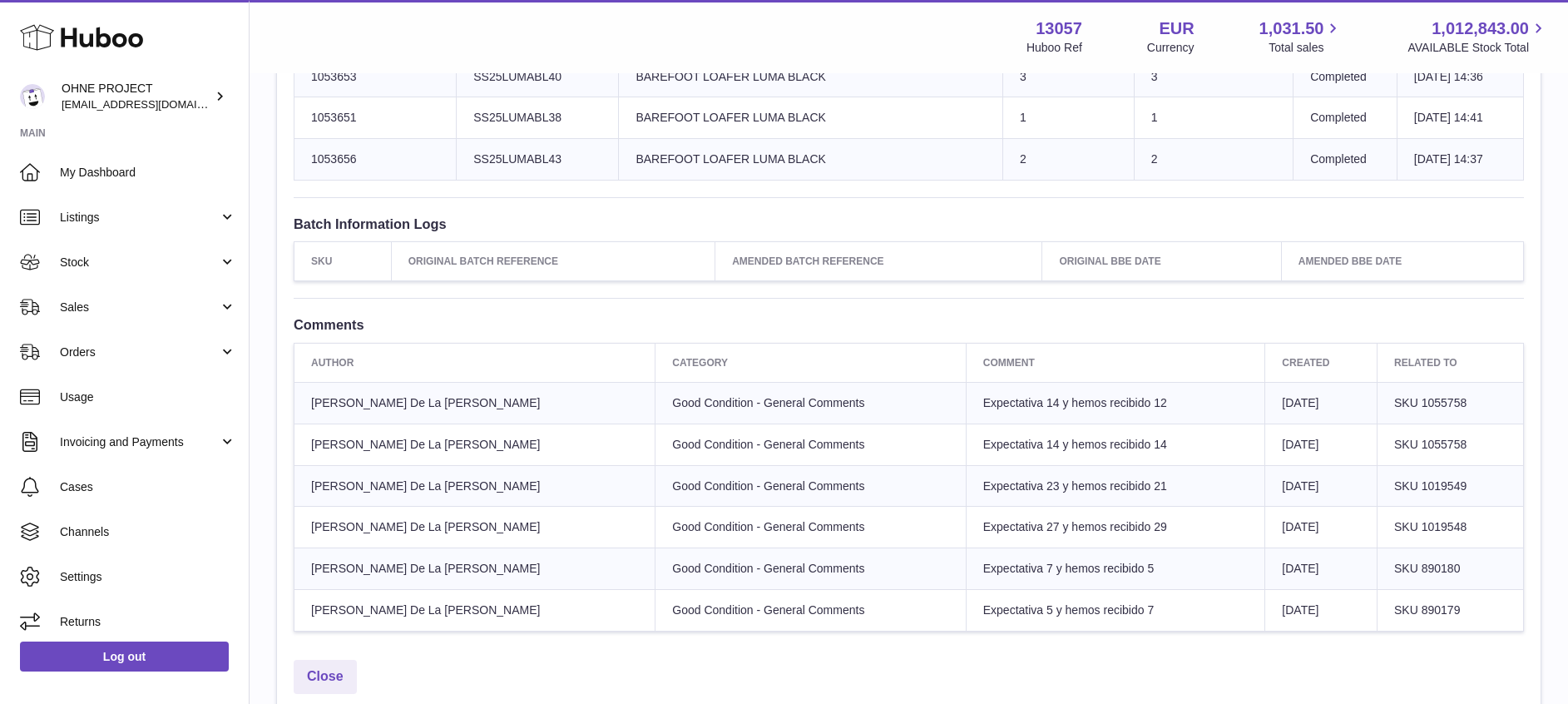
scroll to position [2607, 0]
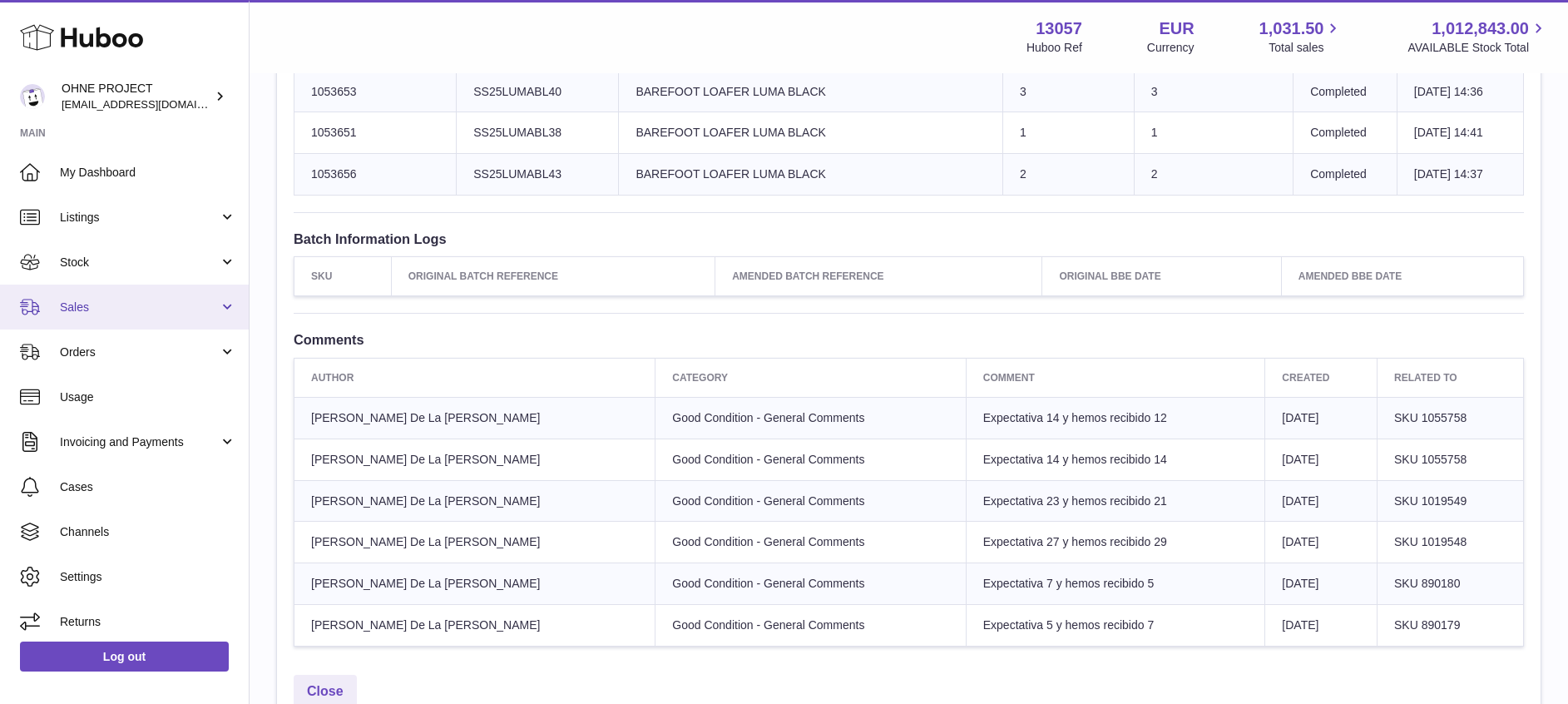
click at [107, 308] on span "Sales" at bounding box center [138, 306] width 159 height 16
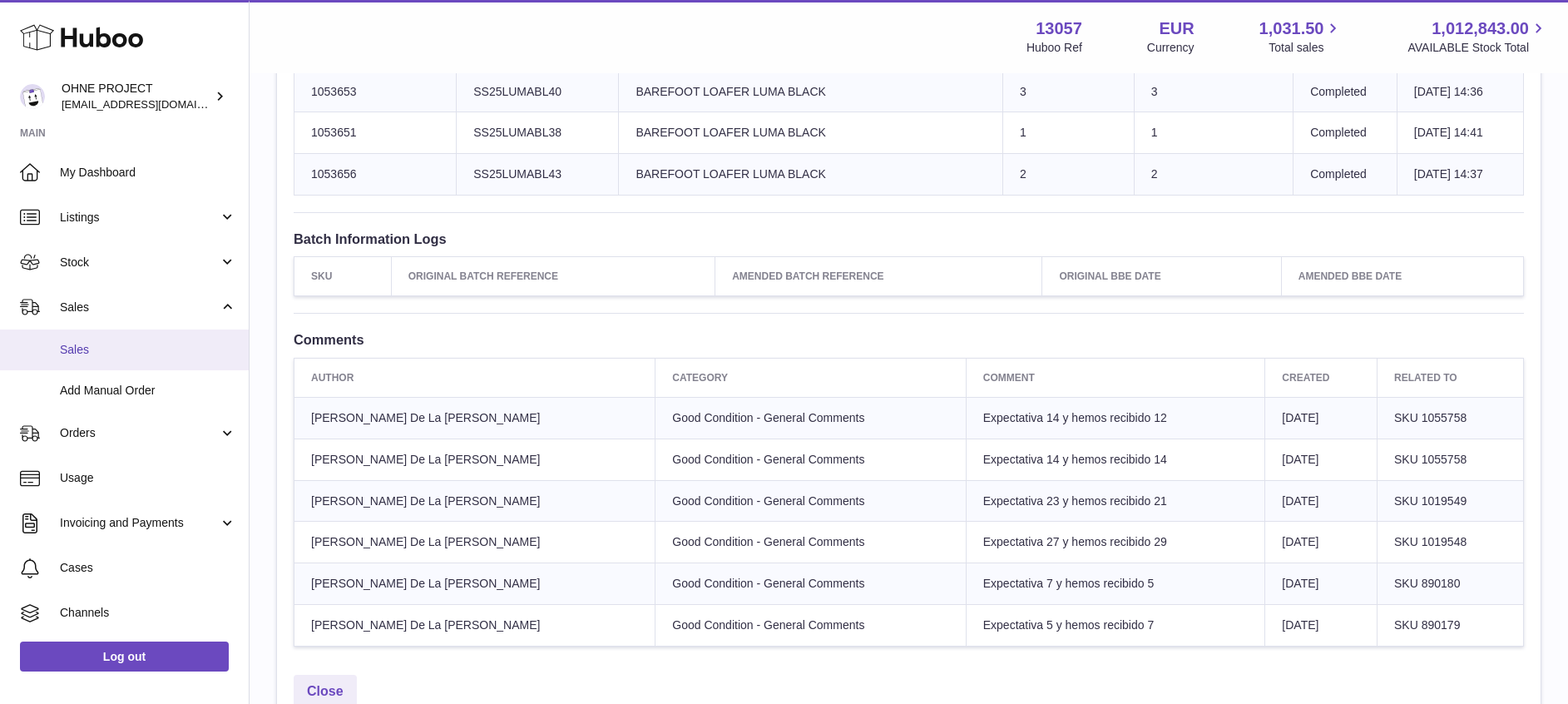
click at [103, 355] on span "Sales" at bounding box center [148, 349] width 176 height 16
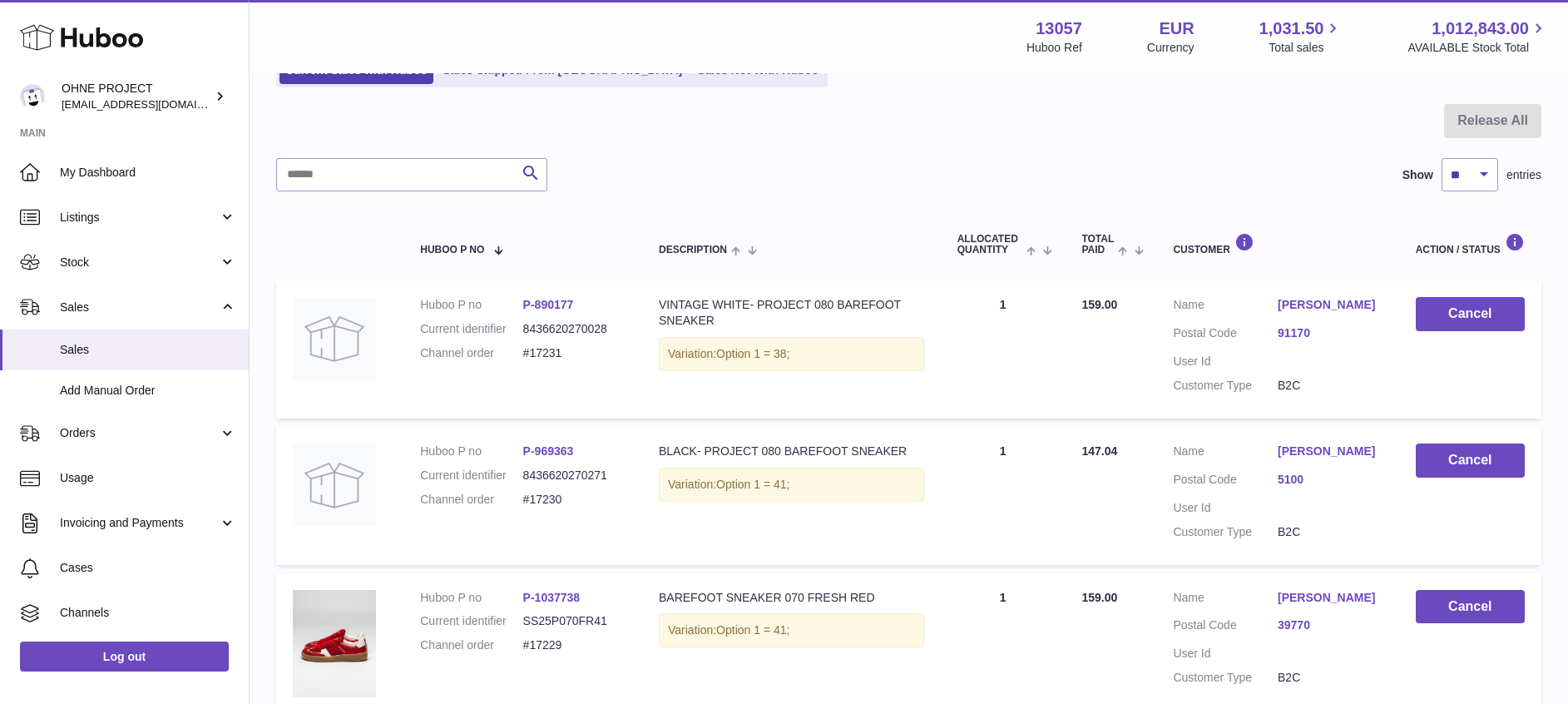
scroll to position [57, 0]
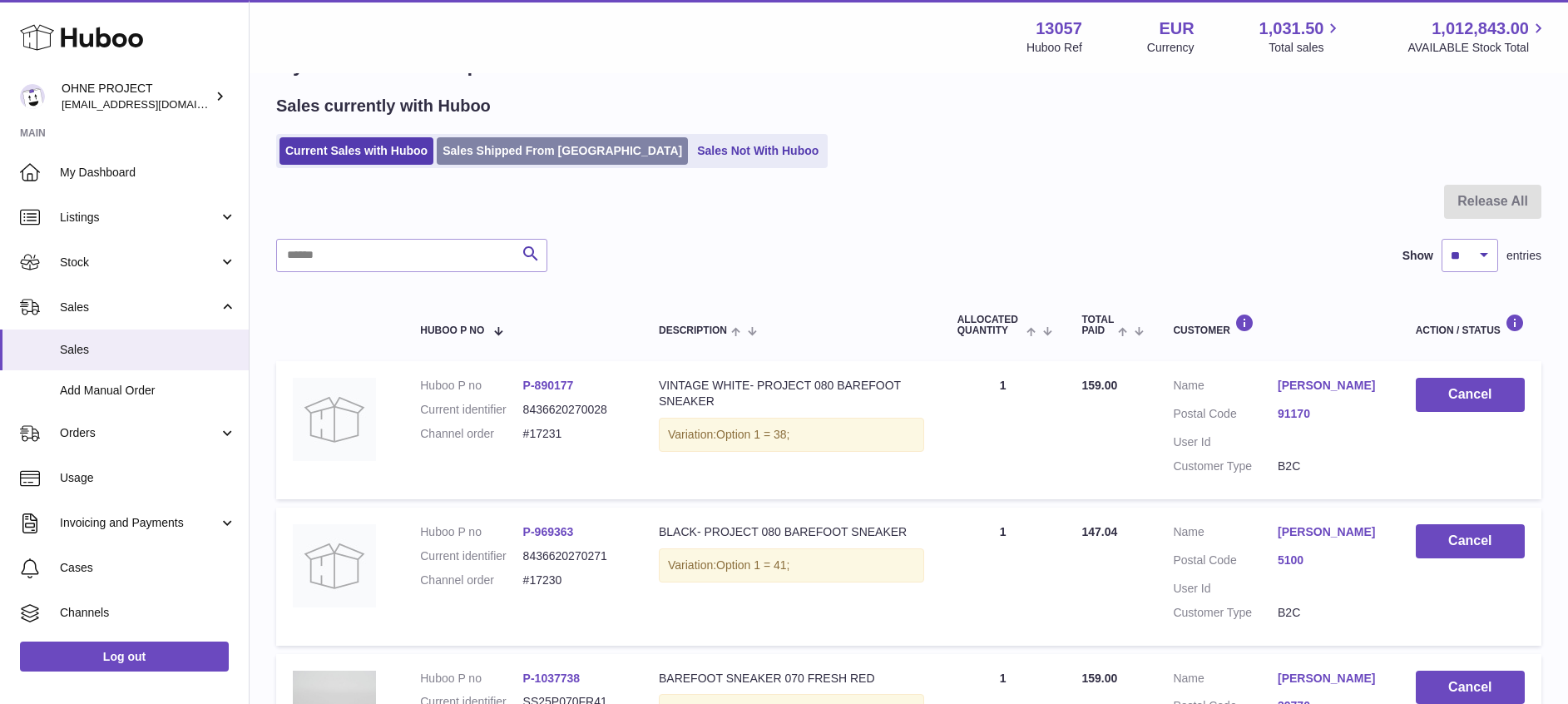
click at [503, 153] on link "Sales Shipped From Huboo" at bounding box center [562, 151] width 251 height 28
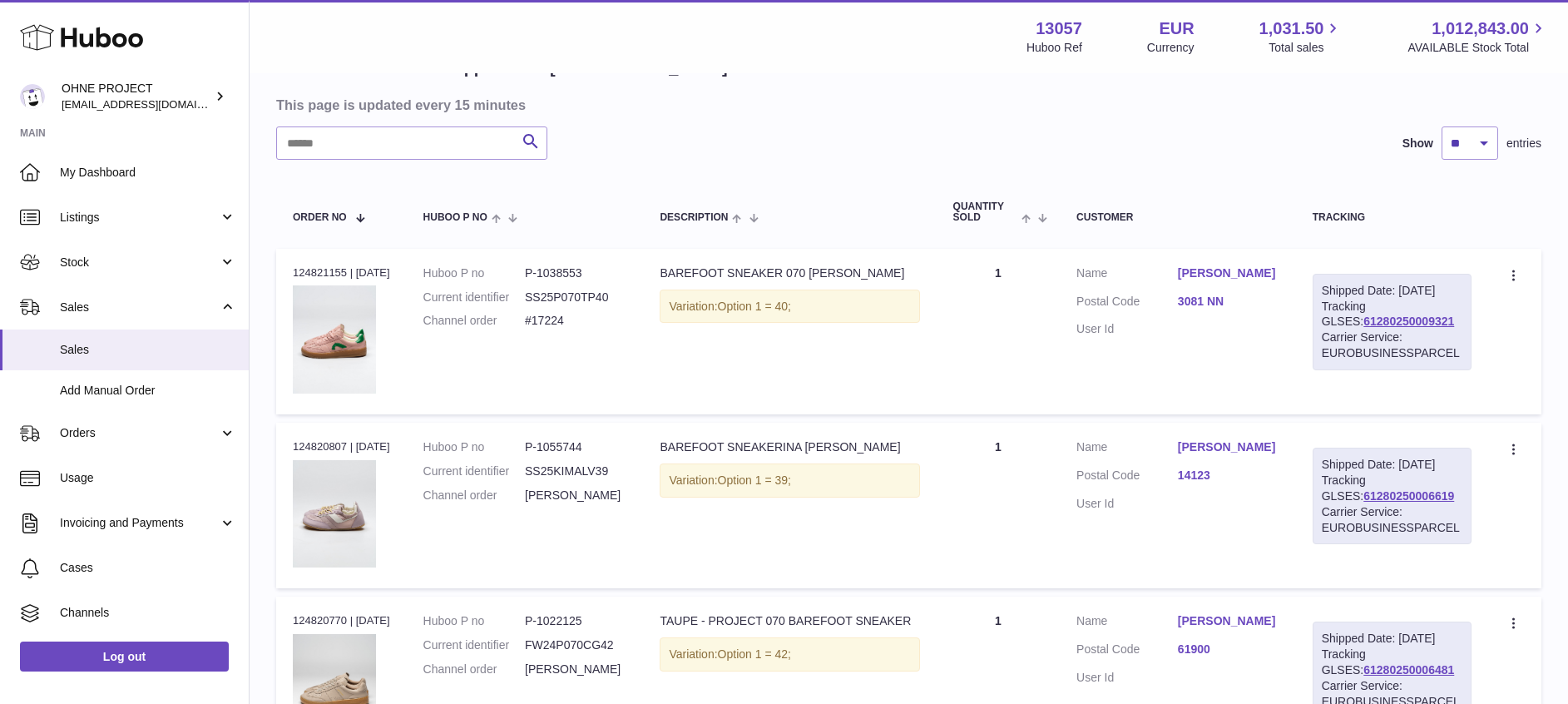
scroll to position [147, 0]
click at [1390, 345] on div "Carrier Service: EUROBUSINESSPARCEL" at bounding box center [1392, 345] width 140 height 32
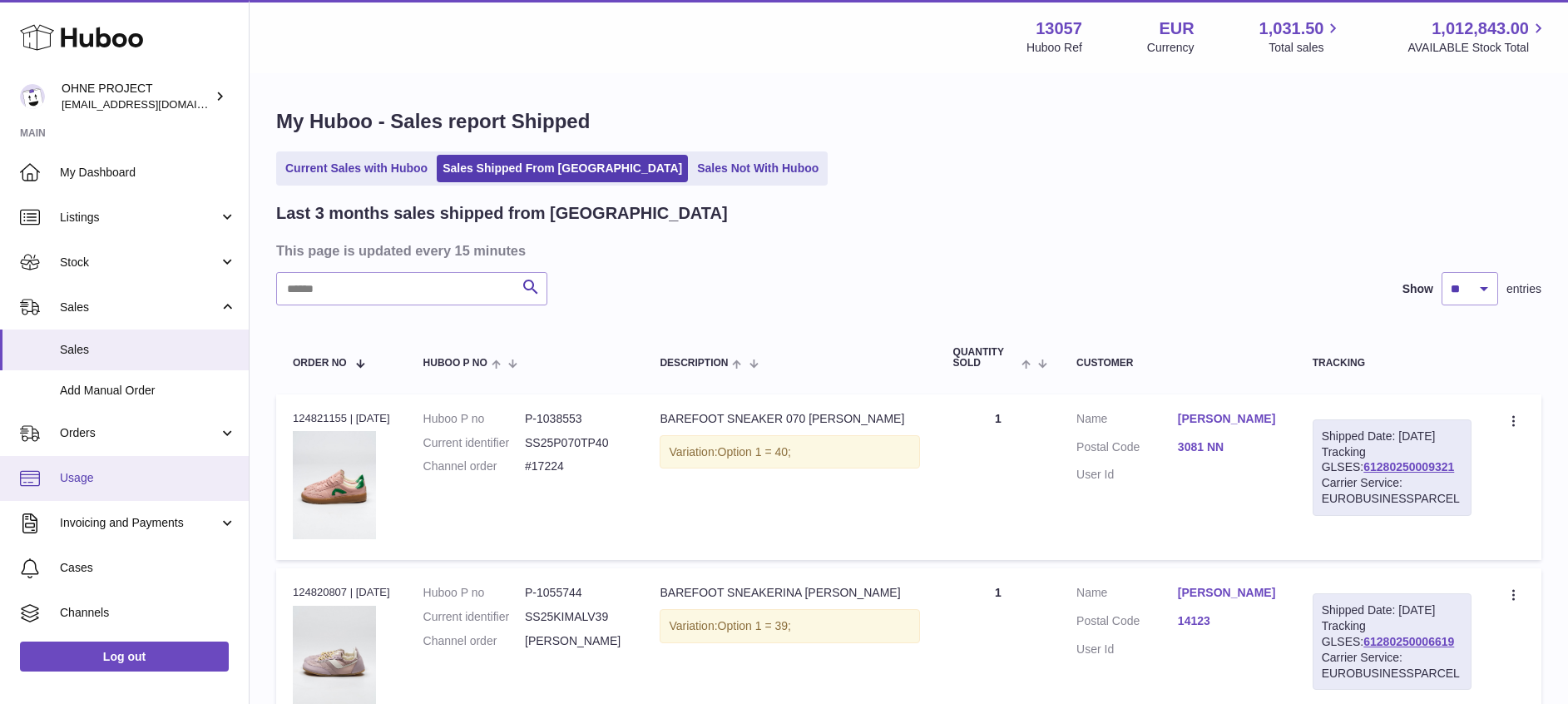
scroll to position [88, 0]
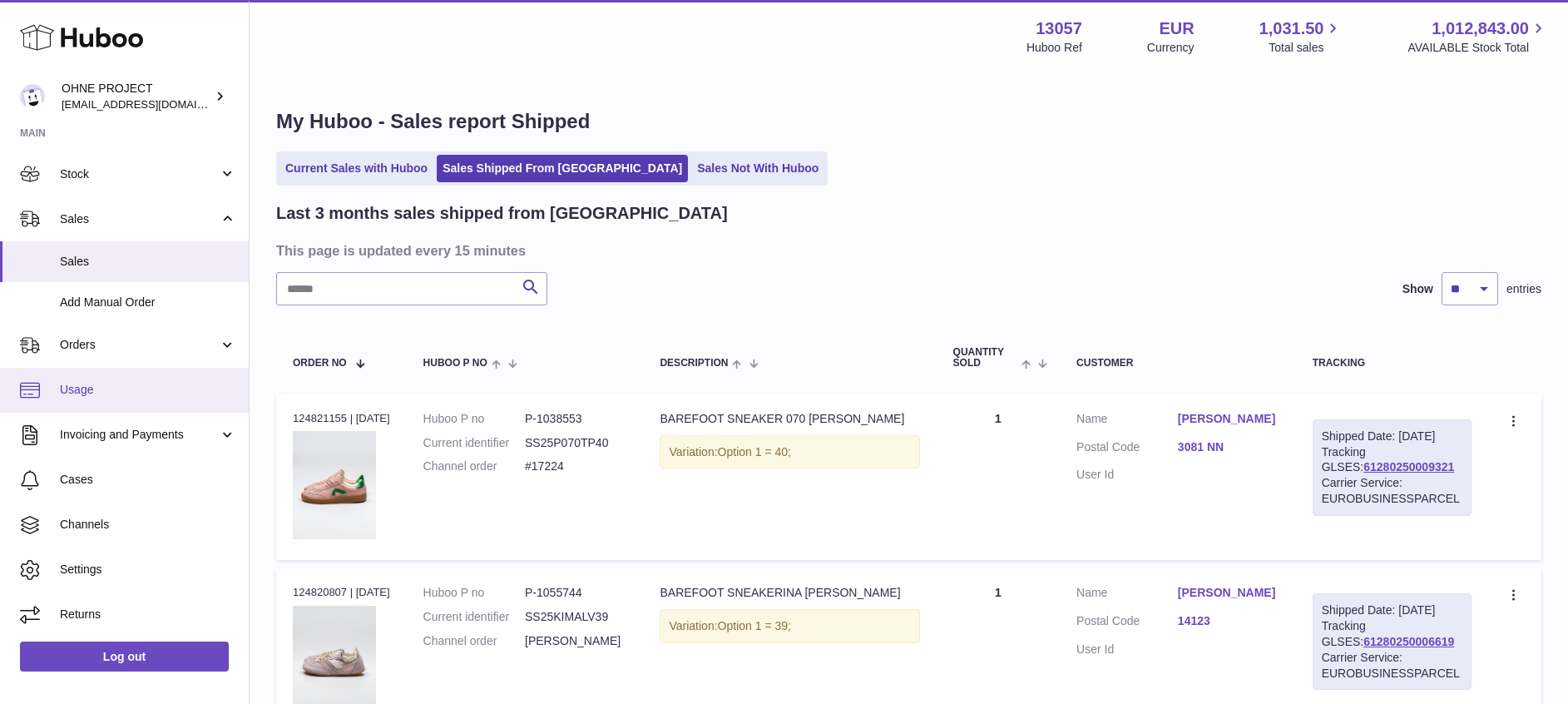
click at [145, 375] on link "Usage" at bounding box center [124, 390] width 249 height 45
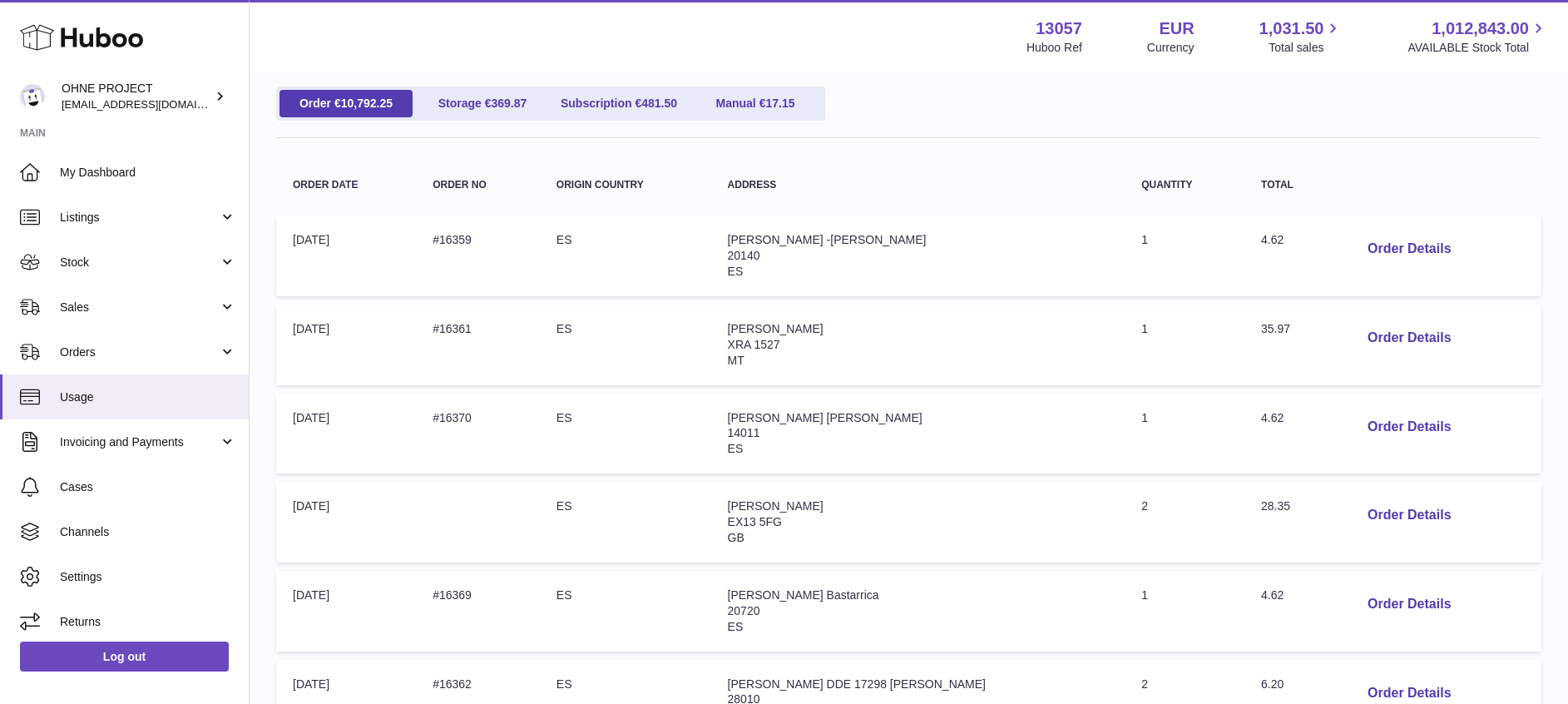
scroll to position [185, 0]
click at [1375, 332] on button "Order Details" at bounding box center [1409, 335] width 110 height 34
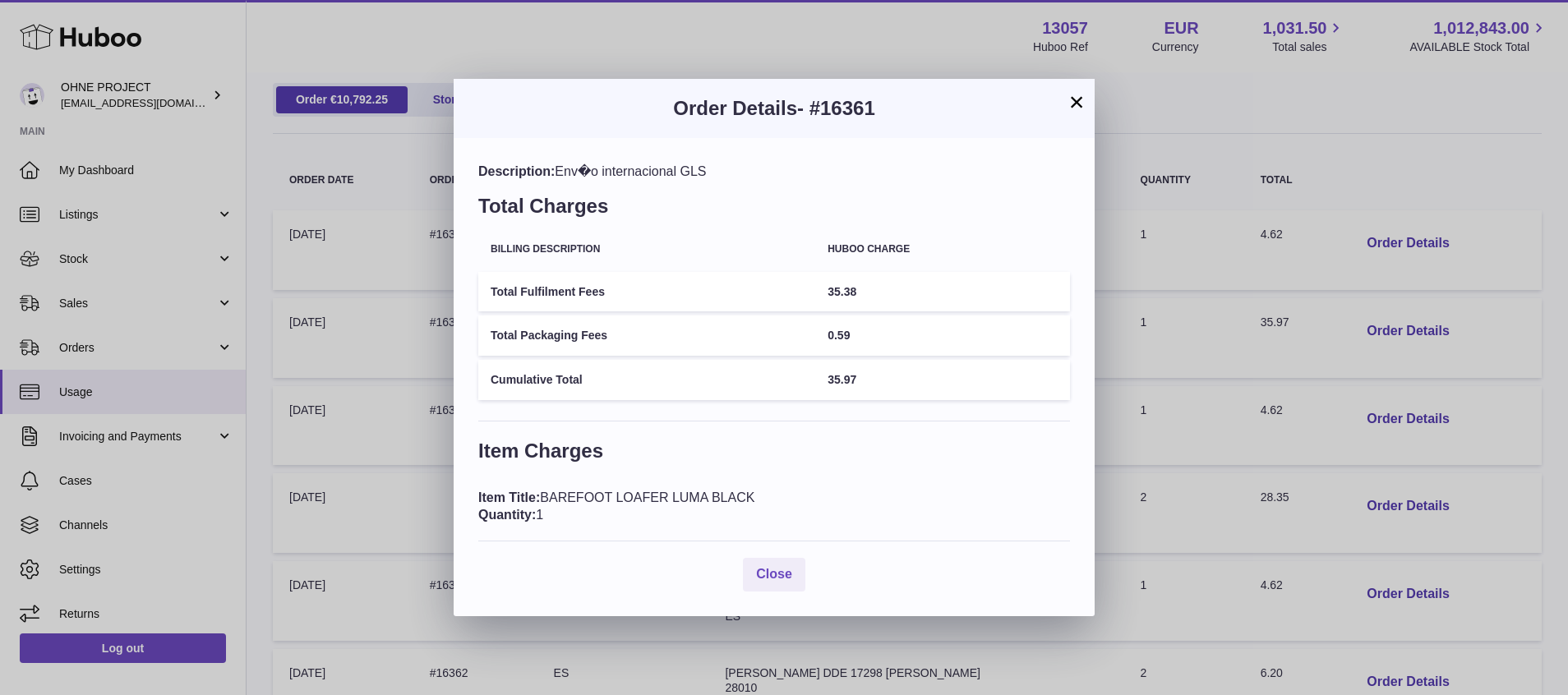
click at [1075, 99] on button "×" at bounding box center [1075, 101] width 19 height 19
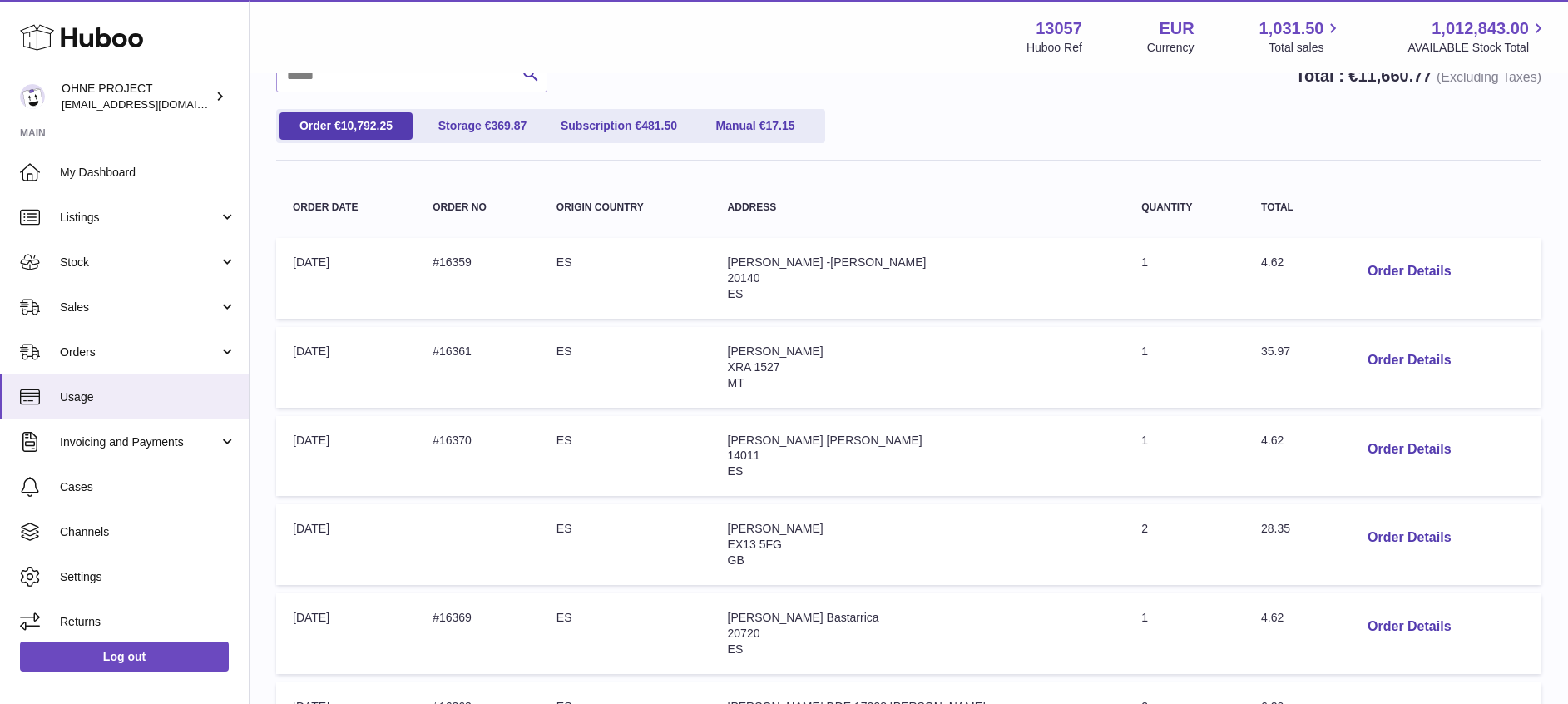
scroll to position [159, 0]
